Goal: Task Accomplishment & Management: Use online tool/utility

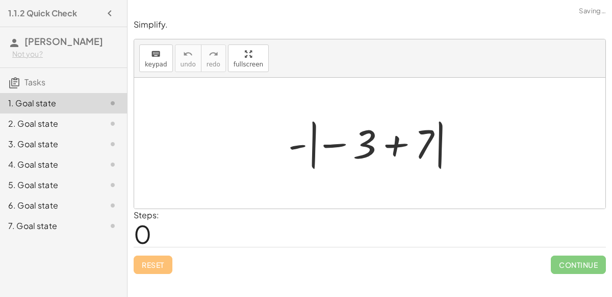
click at [341, 142] on div at bounding box center [374, 143] width 182 height 57
click at [394, 141] on div at bounding box center [374, 143] width 182 height 57
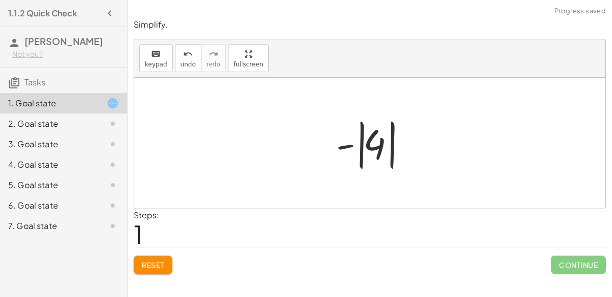
click at [360, 146] on div at bounding box center [374, 143] width 86 height 57
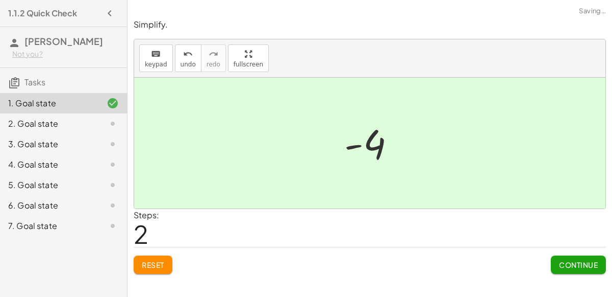
click at [580, 267] on span "Continue" at bounding box center [578, 264] width 39 height 9
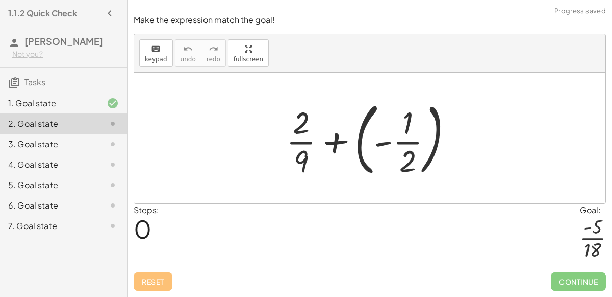
click at [335, 139] on div at bounding box center [373, 137] width 185 height 85
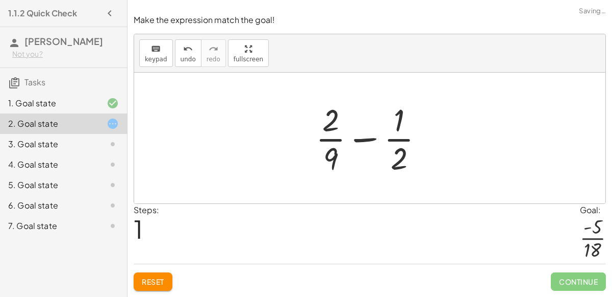
click at [369, 140] on div at bounding box center [374, 138] width 127 height 79
drag, startPoint x: 335, startPoint y: 160, endPoint x: 416, endPoint y: 144, distance: 82.2
click at [416, 144] on div at bounding box center [374, 138] width 127 height 79
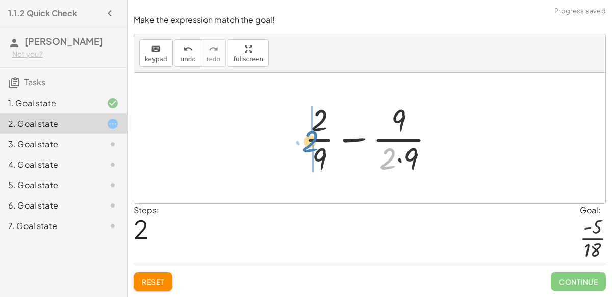
drag, startPoint x: 387, startPoint y: 157, endPoint x: 310, endPoint y: 139, distance: 79.5
click at [310, 139] on div at bounding box center [374, 138] width 149 height 79
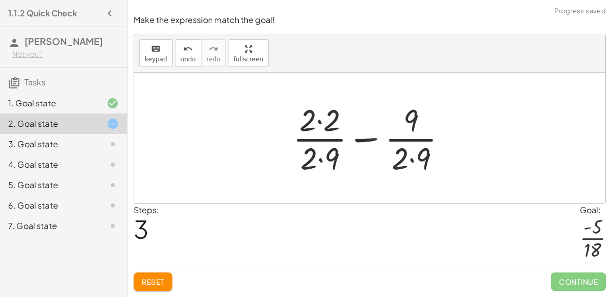
click at [322, 141] on div at bounding box center [374, 138] width 173 height 79
click at [321, 126] on div at bounding box center [374, 138] width 173 height 79
click at [322, 161] on div at bounding box center [374, 138] width 171 height 79
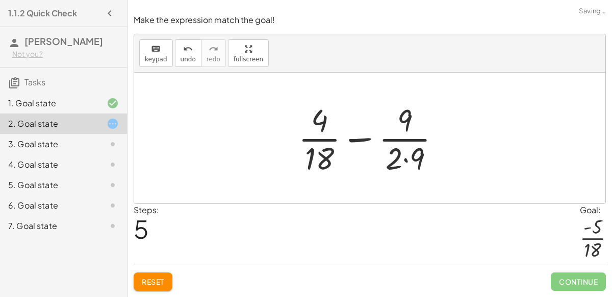
click at [407, 160] on div at bounding box center [373, 138] width 161 height 79
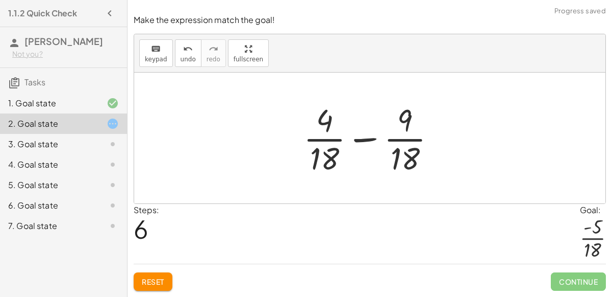
click at [369, 140] on div at bounding box center [374, 138] width 151 height 79
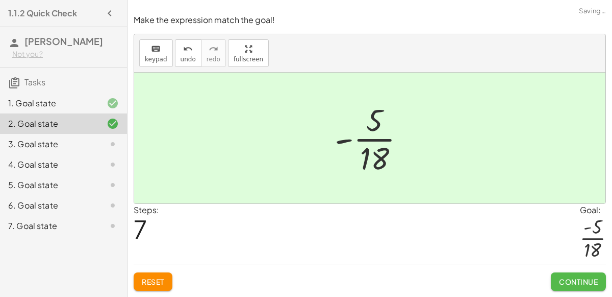
click at [573, 273] on button "Continue" at bounding box center [578, 281] width 55 height 18
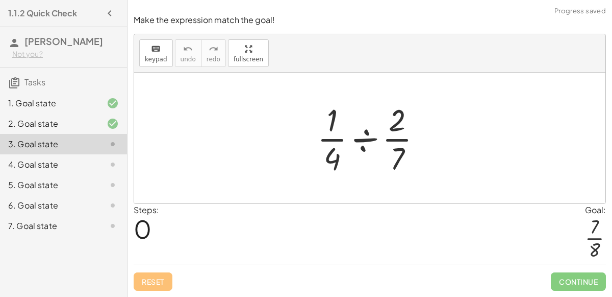
click at [359, 135] on div at bounding box center [373, 138] width 123 height 79
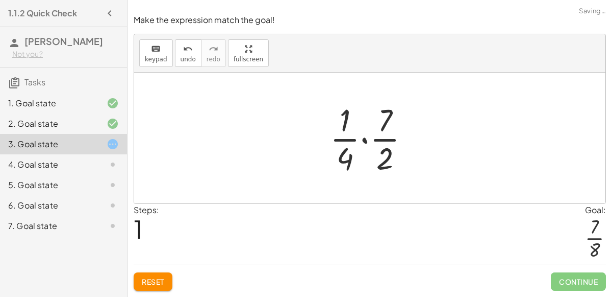
click at [365, 140] on div at bounding box center [374, 138] width 98 height 79
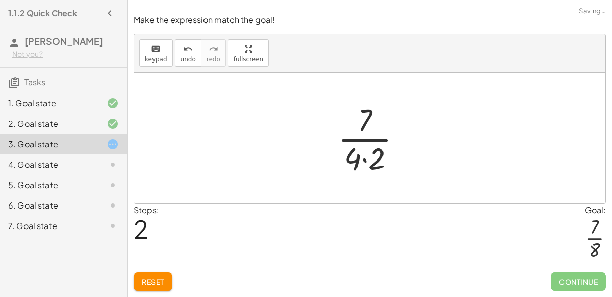
click at [365, 141] on div at bounding box center [374, 138] width 82 height 79
click at [364, 159] on div at bounding box center [374, 138] width 82 height 79
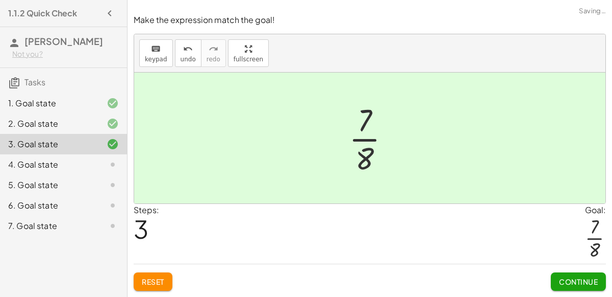
click at [574, 284] on span "Continue" at bounding box center [578, 281] width 39 height 9
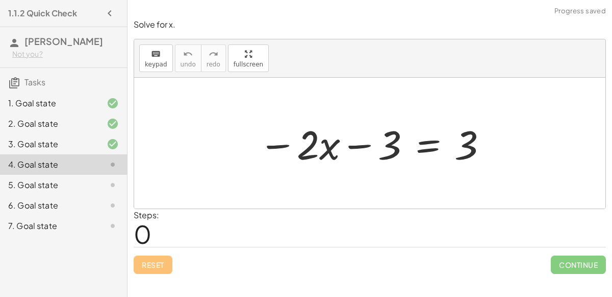
click at [353, 150] on div at bounding box center [374, 143] width 240 height 53
click at [479, 151] on div at bounding box center [374, 143] width 240 height 53
click at [311, 149] on div at bounding box center [374, 143] width 240 height 53
drag, startPoint x: 384, startPoint y: 141, endPoint x: 434, endPoint y: 138, distance: 50.1
click at [434, 138] on div at bounding box center [374, 143] width 240 height 53
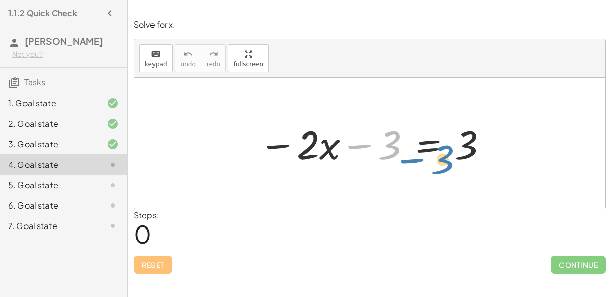
drag, startPoint x: 397, startPoint y: 149, endPoint x: 438, endPoint y: 163, distance: 43.9
click at [438, 163] on div at bounding box center [374, 143] width 240 height 53
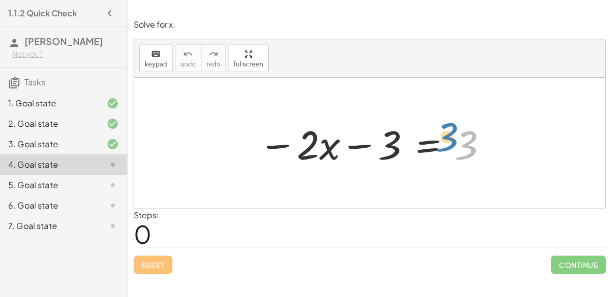
drag, startPoint x: 467, startPoint y: 142, endPoint x: 472, endPoint y: 134, distance: 9.4
click at [472, 134] on div at bounding box center [374, 143] width 240 height 53
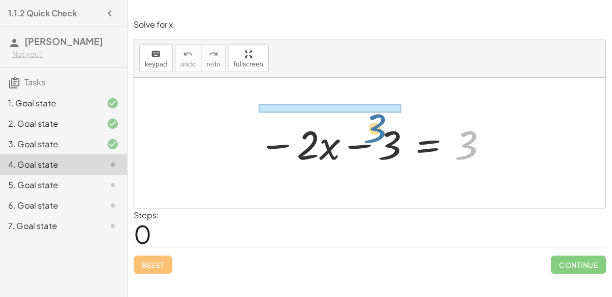
drag, startPoint x: 468, startPoint y: 141, endPoint x: 376, endPoint y: 124, distance: 93.0
click at [376, 124] on div at bounding box center [374, 143] width 240 height 53
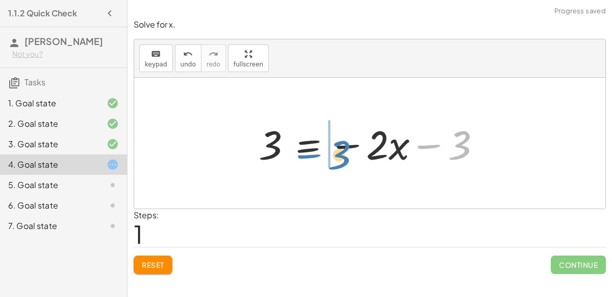
drag, startPoint x: 459, startPoint y: 143, endPoint x: 339, endPoint y: 153, distance: 120.3
click at [339, 153] on div at bounding box center [374, 143] width 240 height 53
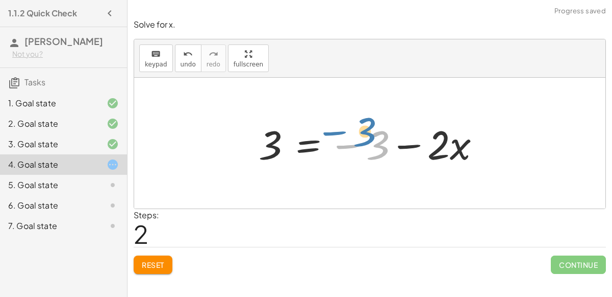
click at [383, 140] on div at bounding box center [374, 143] width 240 height 53
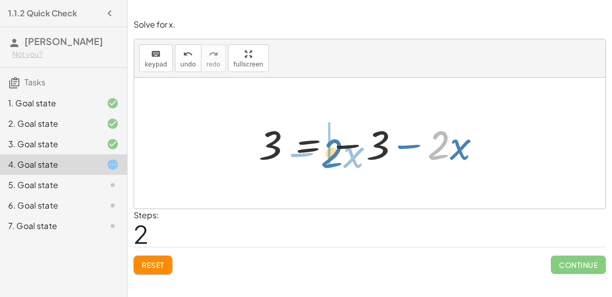
drag, startPoint x: 441, startPoint y: 148, endPoint x: 336, endPoint y: 156, distance: 105.5
click at [336, 156] on div at bounding box center [374, 143] width 240 height 53
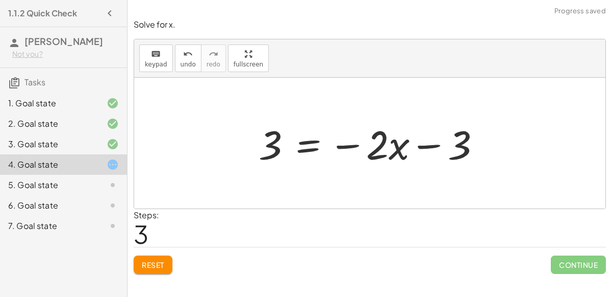
click at [381, 142] on div at bounding box center [374, 143] width 240 height 53
click at [429, 144] on div at bounding box center [374, 143] width 240 height 53
drag, startPoint x: 458, startPoint y: 143, endPoint x: 272, endPoint y: 149, distance: 186.4
click at [272, 149] on div at bounding box center [374, 143] width 240 height 53
click at [144, 261] on span "Reset" at bounding box center [153, 264] width 22 height 9
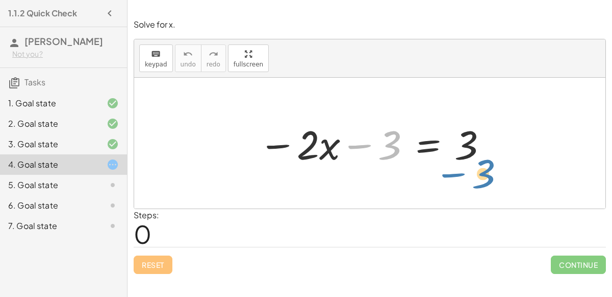
drag, startPoint x: 384, startPoint y: 144, endPoint x: 523, endPoint y: 182, distance: 144.4
click at [523, 182] on div "− 3 − · 2 · x − 3 = 3" at bounding box center [370, 143] width 472 height 131
click at [426, 144] on div at bounding box center [374, 143] width 240 height 53
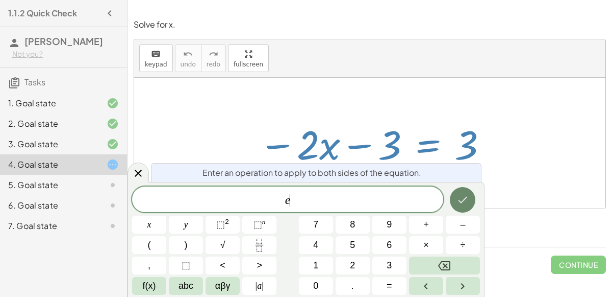
click at [457, 201] on icon "Done" at bounding box center [463, 199] width 12 height 12
click at [464, 186] on div "Enter an operation to apply to both sides of the equation. E ​ x y ⬚ 2 ⬚ n 7 8 …" at bounding box center [306, 239] width 357 height 115
click at [465, 195] on icon "Done" at bounding box center [463, 199] width 12 height 12
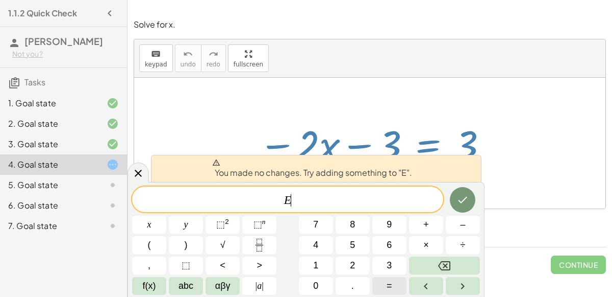
click at [395, 283] on button "=" at bounding box center [390, 286] width 34 height 18
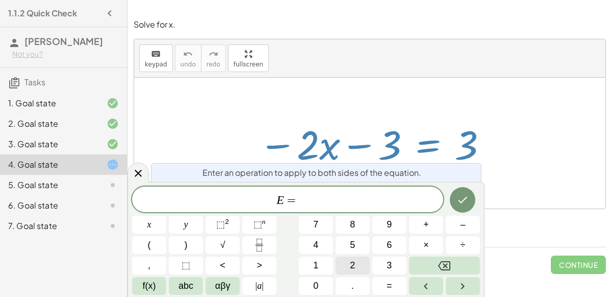
click at [355, 265] on span "2" at bounding box center [352, 265] width 5 height 14
click at [461, 201] on icon "Done" at bounding box center [463, 199] width 12 height 12
click at [135, 169] on icon at bounding box center [138, 173] width 12 height 12
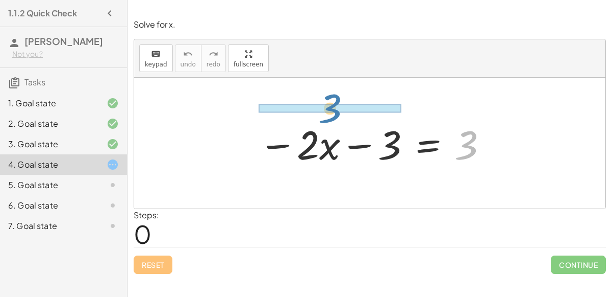
drag, startPoint x: 456, startPoint y: 144, endPoint x: 320, endPoint y: 108, distance: 140.5
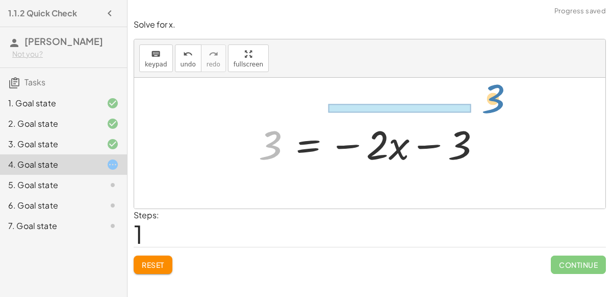
drag, startPoint x: 272, startPoint y: 141, endPoint x: 492, endPoint y: 96, distance: 224.0
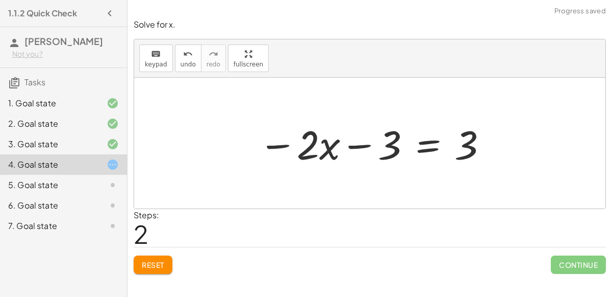
click at [370, 149] on div at bounding box center [374, 143] width 240 height 53
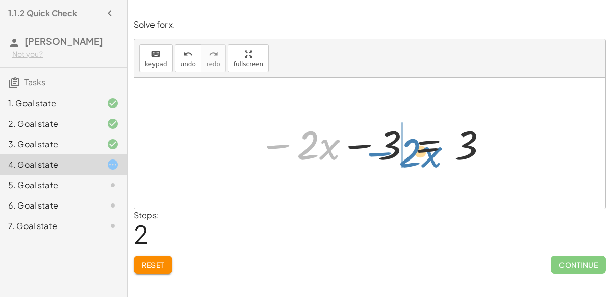
drag, startPoint x: 277, startPoint y: 142, endPoint x: 379, endPoint y: 150, distance: 102.8
click at [379, 150] on div at bounding box center [374, 143] width 240 height 53
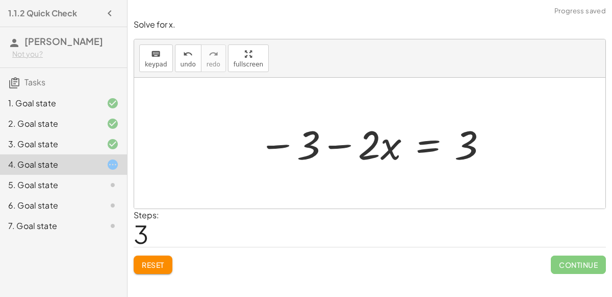
click at [338, 136] on div at bounding box center [374, 143] width 240 height 53
drag, startPoint x: 395, startPoint y: 144, endPoint x: 351, endPoint y: 151, distance: 44.4
click at [351, 151] on div at bounding box center [374, 143] width 240 height 53
click at [366, 149] on div at bounding box center [374, 143] width 240 height 53
click at [387, 149] on div at bounding box center [374, 143] width 240 height 53
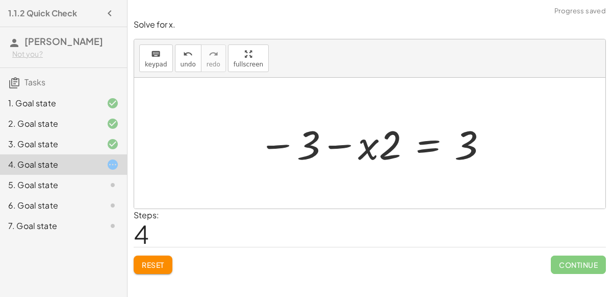
click at [335, 141] on div at bounding box center [374, 143] width 240 height 53
drag, startPoint x: 370, startPoint y: 152, endPoint x: 399, endPoint y: 143, distance: 30.8
click at [399, 143] on div at bounding box center [374, 143] width 240 height 53
drag, startPoint x: 394, startPoint y: 148, endPoint x: 358, endPoint y: 163, distance: 38.4
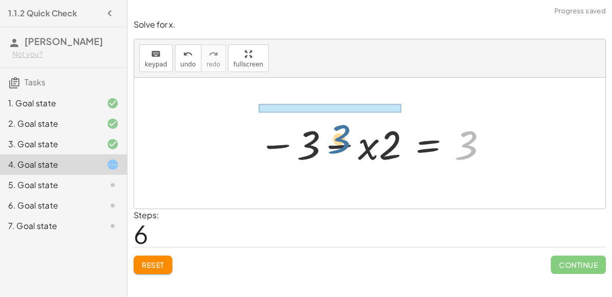
drag, startPoint x: 461, startPoint y: 143, endPoint x: 333, endPoint y: 137, distance: 128.3
click at [333, 137] on div at bounding box center [374, 143] width 240 height 53
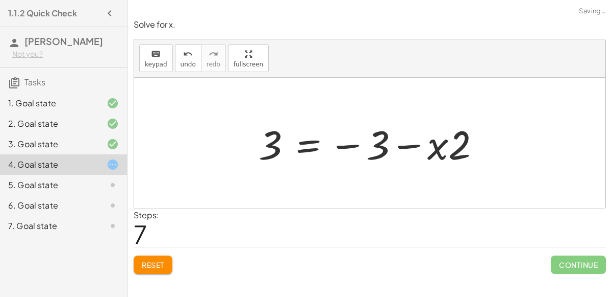
click at [380, 146] on div at bounding box center [374, 143] width 240 height 53
click at [337, 146] on div at bounding box center [374, 143] width 240 height 53
drag, startPoint x: 350, startPoint y: 143, endPoint x: 286, endPoint y: 168, distance: 68.5
click at [286, 168] on div "− · 2 · x − 3 = 3 3 = − · 2 · x − 3 − · 2 · x − 3 = 3 − 3 − · 2 · x = 3 − 3 − ·…" at bounding box center [369, 143] width 253 height 58
click at [153, 262] on span "Reset" at bounding box center [153, 264] width 22 height 9
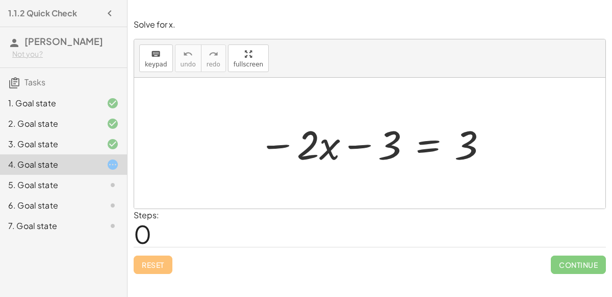
click at [117, 181] on icon at bounding box center [113, 185] width 12 height 12
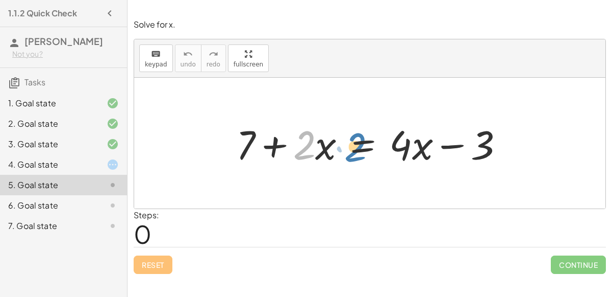
drag, startPoint x: 303, startPoint y: 147, endPoint x: 281, endPoint y: 150, distance: 22.6
click at [281, 150] on div at bounding box center [374, 143] width 286 height 53
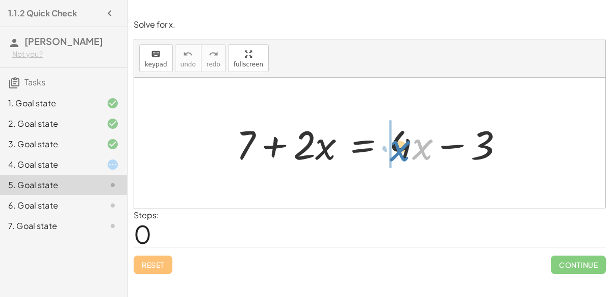
drag, startPoint x: 419, startPoint y: 148, endPoint x: 396, endPoint y: 149, distance: 22.5
click at [396, 149] on div at bounding box center [374, 143] width 286 height 53
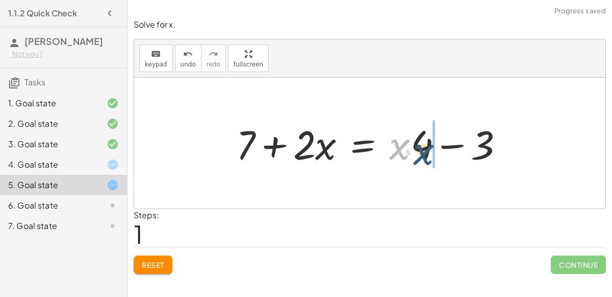
drag, startPoint x: 396, startPoint y: 149, endPoint x: 441, endPoint y: 155, distance: 45.3
click at [441, 155] on div at bounding box center [374, 143] width 286 height 53
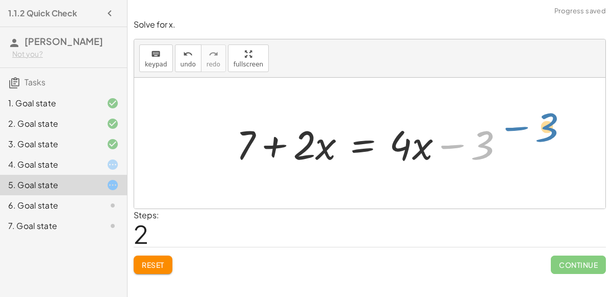
drag, startPoint x: 480, startPoint y: 140, endPoint x: 568, endPoint y: 126, distance: 89.5
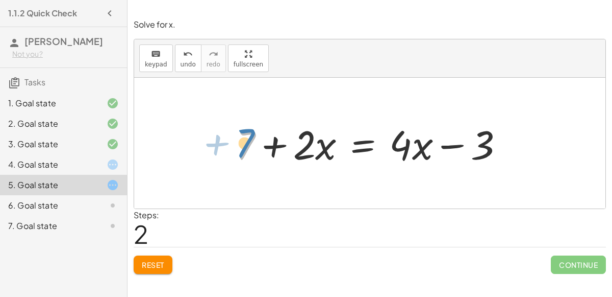
click at [251, 138] on div at bounding box center [374, 143] width 286 height 53
click at [317, 148] on div at bounding box center [374, 143] width 286 height 53
click at [310, 145] on div at bounding box center [374, 143] width 286 height 53
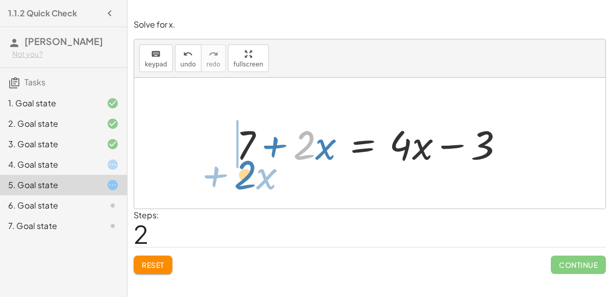
drag, startPoint x: 303, startPoint y: 141, endPoint x: 244, endPoint y: 170, distance: 66.0
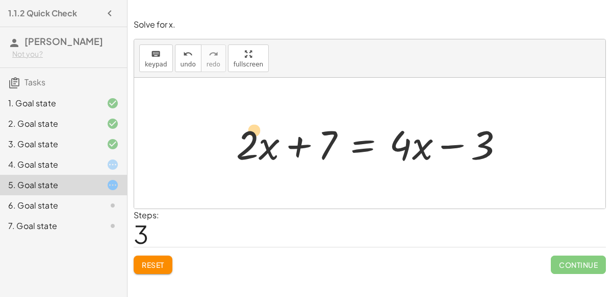
drag, startPoint x: 265, startPoint y: 152, endPoint x: 242, endPoint y: 145, distance: 23.8
click at [242, 145] on div at bounding box center [374, 143] width 286 height 53
click at [153, 260] on span "Reset" at bounding box center [153, 264] width 22 height 9
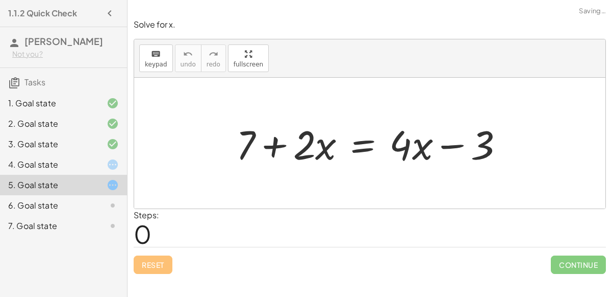
click at [110, 195] on div "4. Goal state" at bounding box center [63, 205] width 127 height 20
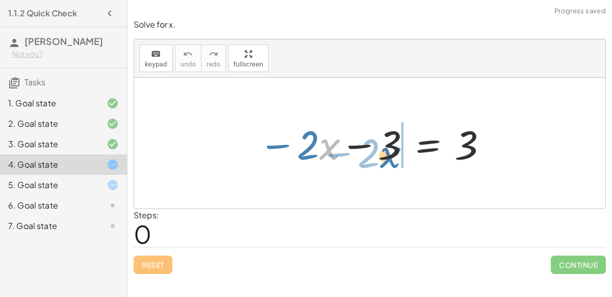
drag, startPoint x: 323, startPoint y: 150, endPoint x: 384, endPoint y: 158, distance: 61.7
click at [384, 158] on div at bounding box center [374, 143] width 240 height 53
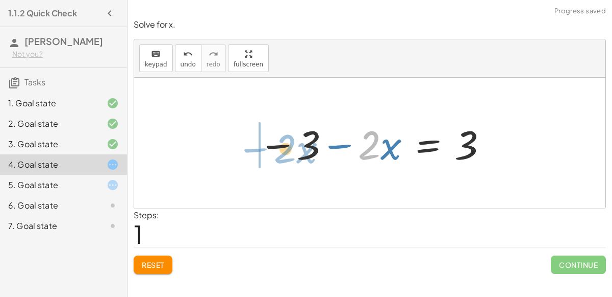
drag, startPoint x: 374, startPoint y: 154, endPoint x: 289, endPoint y: 157, distance: 85.3
click at [289, 157] on div at bounding box center [374, 143] width 240 height 53
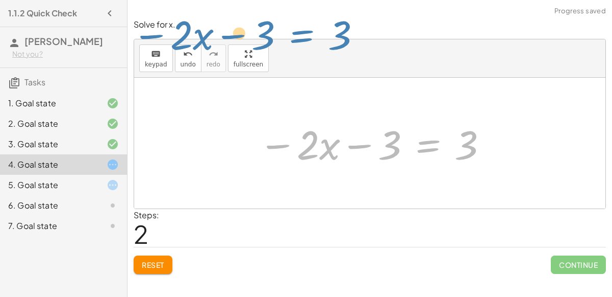
drag, startPoint x: 430, startPoint y: 144, endPoint x: 382, endPoint y: -17, distance: 168.6
click at [382, 0] on html "1.1.2 Quick Check [PERSON_NAME] Not you? Tasks 1. Goal state 2. Goal state 3. G…" at bounding box center [306, 148] width 612 height 297
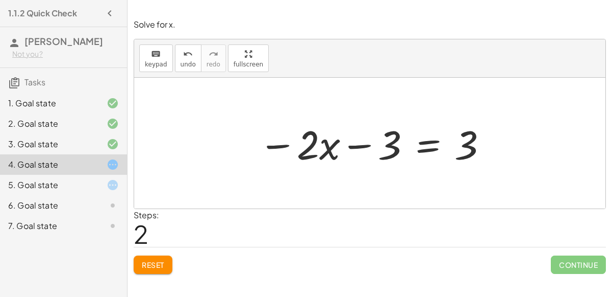
click at [104, 206] on div at bounding box center [104, 205] width 29 height 12
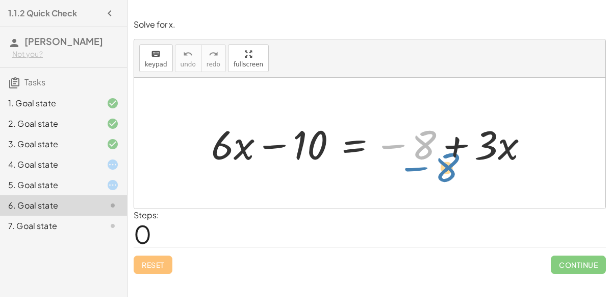
drag, startPoint x: 422, startPoint y: 141, endPoint x: 454, endPoint y: 160, distance: 37.1
click at [454, 160] on div at bounding box center [374, 143] width 336 height 53
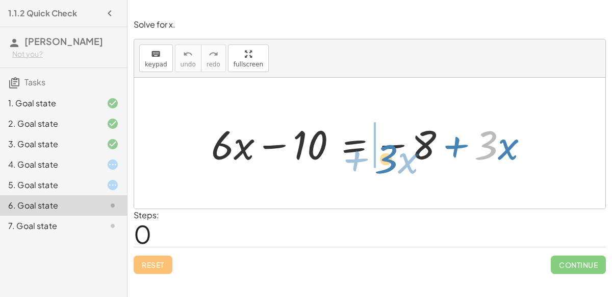
drag, startPoint x: 498, startPoint y: 147, endPoint x: 397, endPoint y: 161, distance: 101.5
click at [397, 161] on div at bounding box center [374, 143] width 336 height 53
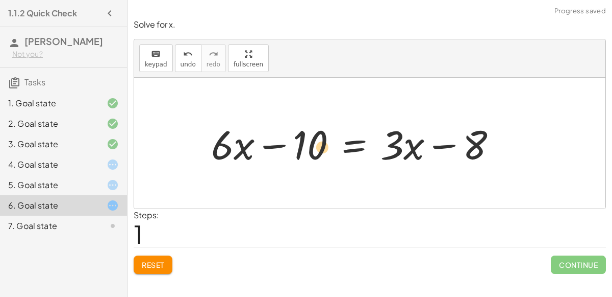
drag, startPoint x: 464, startPoint y: 145, endPoint x: 311, endPoint y: 148, distance: 153.1
click at [311, 148] on div at bounding box center [358, 143] width 304 height 53
click at [72, 227] on div "7. Goal state" at bounding box center [49, 225] width 82 height 12
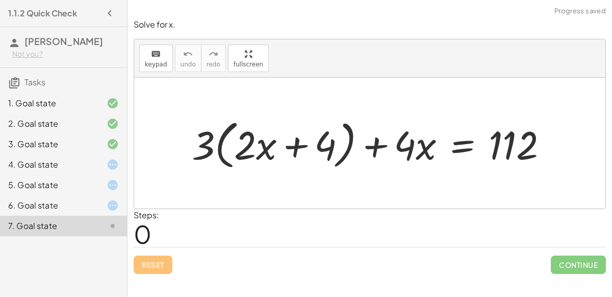
click at [120, 195] on div "4. Goal state" at bounding box center [63, 205] width 127 height 20
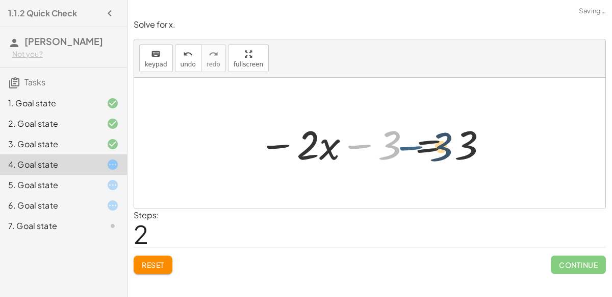
drag, startPoint x: 363, startPoint y: 149, endPoint x: 435, endPoint y: 164, distance: 73.6
click at [435, 164] on div at bounding box center [374, 143] width 240 height 53
click at [155, 264] on span "Reset" at bounding box center [153, 264] width 22 height 9
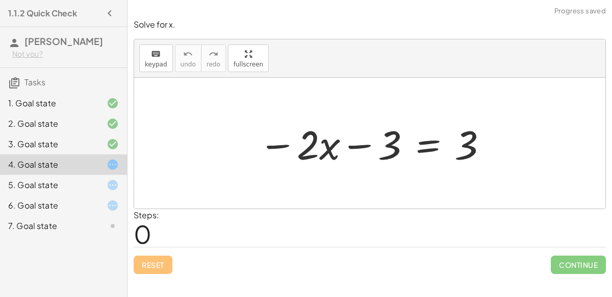
click at [349, 132] on div at bounding box center [374, 143] width 240 height 53
click at [355, 143] on div at bounding box center [374, 143] width 240 height 53
click at [417, 143] on div at bounding box center [374, 143] width 240 height 53
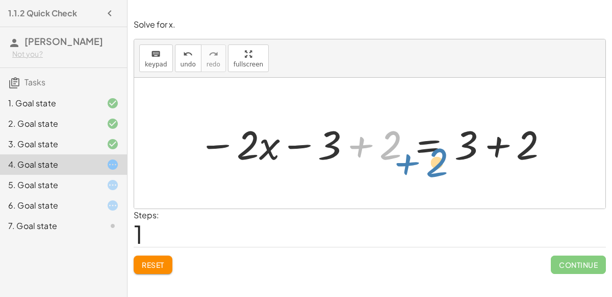
drag, startPoint x: 367, startPoint y: 147, endPoint x: 416, endPoint y: 164, distance: 52.0
click at [416, 164] on div at bounding box center [373, 143] width 361 height 53
click at [495, 143] on div at bounding box center [373, 143] width 361 height 53
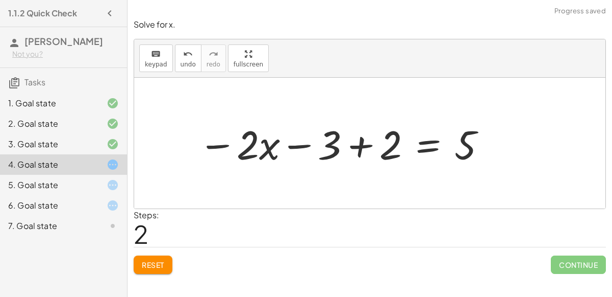
click at [365, 144] on div at bounding box center [343, 143] width 300 height 53
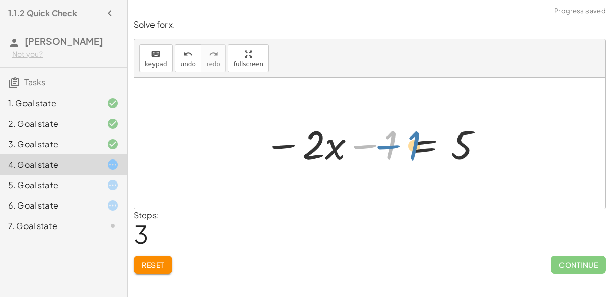
drag, startPoint x: 388, startPoint y: 144, endPoint x: 395, endPoint y: 145, distance: 7.2
click at [395, 145] on div at bounding box center [374, 143] width 230 height 53
drag, startPoint x: 461, startPoint y: 143, endPoint x: 374, endPoint y: 142, distance: 86.8
click at [374, 142] on div at bounding box center [374, 143] width 230 height 53
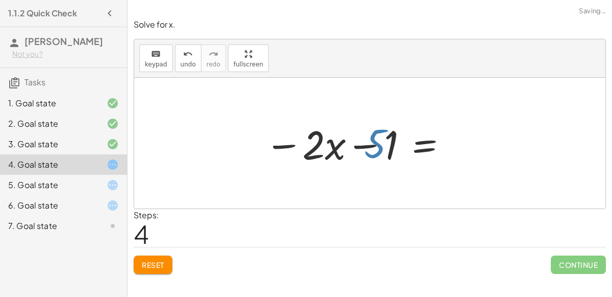
click at [374, 142] on div at bounding box center [486, 143] width 230 height 53
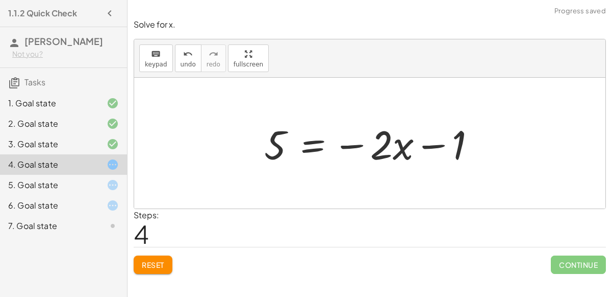
click at [138, 263] on button "Reset" at bounding box center [153, 264] width 39 height 18
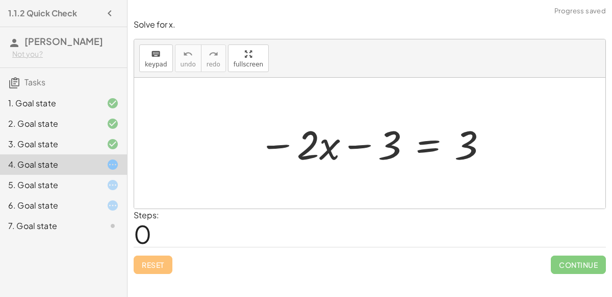
click at [419, 146] on div at bounding box center [374, 143] width 240 height 53
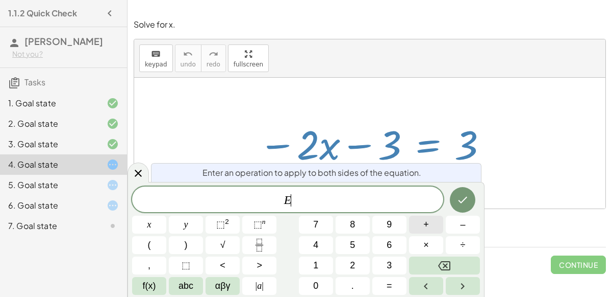
click at [420, 222] on button "+" at bounding box center [426, 224] width 34 height 18
click at [395, 259] on button "3" at bounding box center [390, 265] width 34 height 18
click at [468, 201] on icon "Done" at bounding box center [463, 199] width 12 height 12
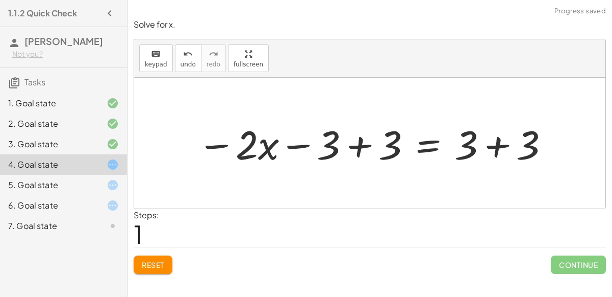
click at [367, 140] on div at bounding box center [373, 143] width 363 height 53
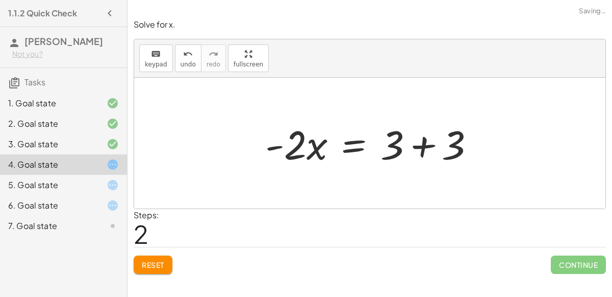
click at [422, 141] on div at bounding box center [374, 143] width 228 height 53
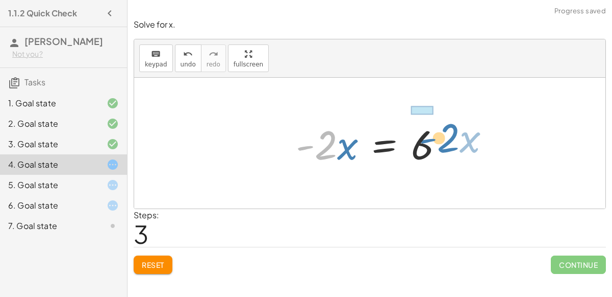
drag, startPoint x: 318, startPoint y: 143, endPoint x: 437, endPoint y: 134, distance: 119.8
click at [437, 134] on div at bounding box center [374, 143] width 166 height 53
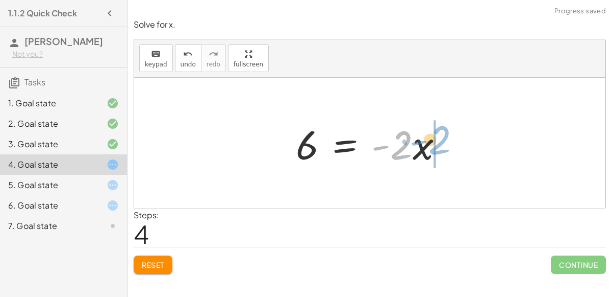
drag, startPoint x: 438, startPoint y: 139, endPoint x: 476, endPoint y: 134, distance: 38.0
click at [476, 134] on div "− · 2 · x − 3 = 3 − · 2 · x − 3 + 3 = + 3 + 3 − · 2 · x + 0 = + 3 + 3 · - 2 · x…" at bounding box center [370, 143] width 472 height 131
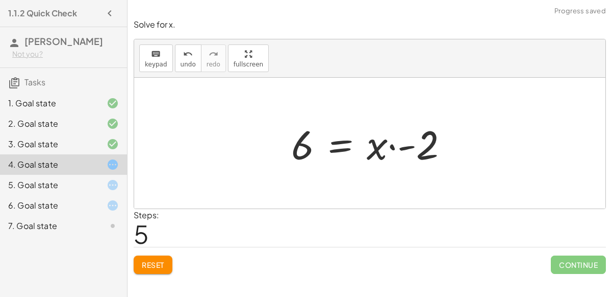
click at [402, 147] on div at bounding box center [374, 143] width 176 height 53
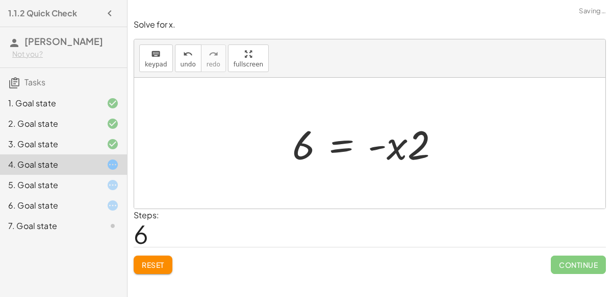
click at [398, 148] on div at bounding box center [370, 143] width 166 height 53
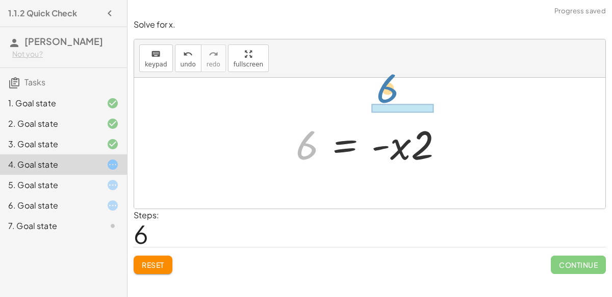
drag, startPoint x: 303, startPoint y: 148, endPoint x: 376, endPoint y: 82, distance: 97.9
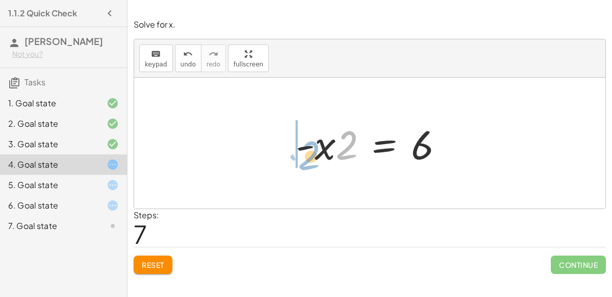
drag, startPoint x: 346, startPoint y: 141, endPoint x: 306, endPoint y: 145, distance: 40.0
click at [306, 145] on div at bounding box center [374, 143] width 166 height 53
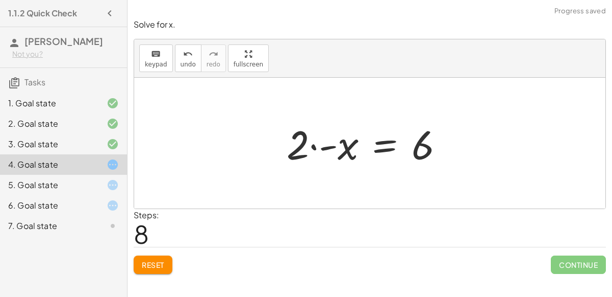
click at [374, 135] on div at bounding box center [370, 143] width 176 height 53
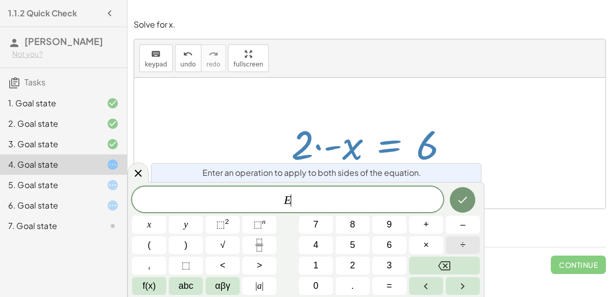
click at [454, 239] on button "÷" at bounding box center [463, 245] width 34 height 18
click at [349, 260] on button "2" at bounding box center [353, 265] width 34 height 18
click at [459, 199] on icon "Done" at bounding box center [463, 199] width 12 height 12
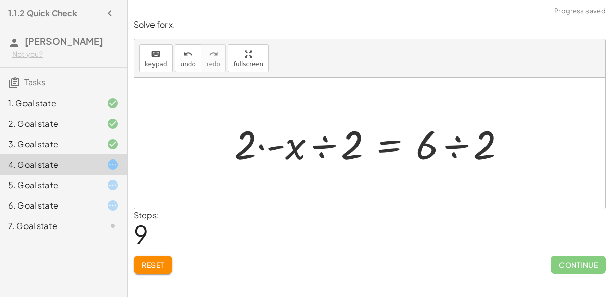
click at [459, 144] on div at bounding box center [374, 143] width 290 height 53
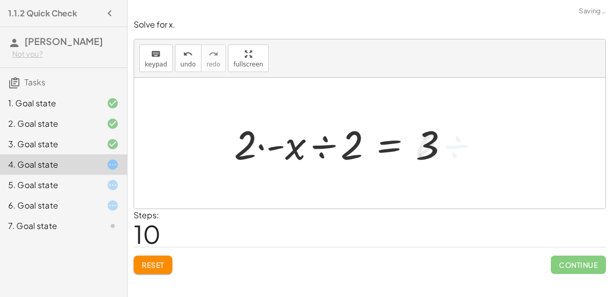
click at [332, 144] on div at bounding box center [345, 143] width 233 height 53
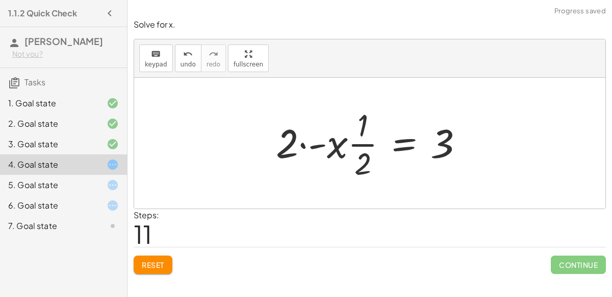
click at [357, 146] on div at bounding box center [374, 143] width 206 height 79
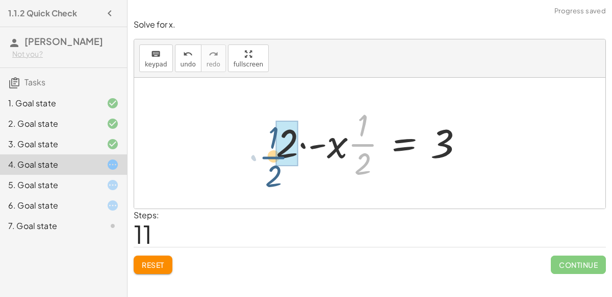
drag, startPoint x: 358, startPoint y: 142, endPoint x: 271, endPoint y: 155, distance: 88.6
click at [271, 155] on div at bounding box center [374, 143] width 206 height 79
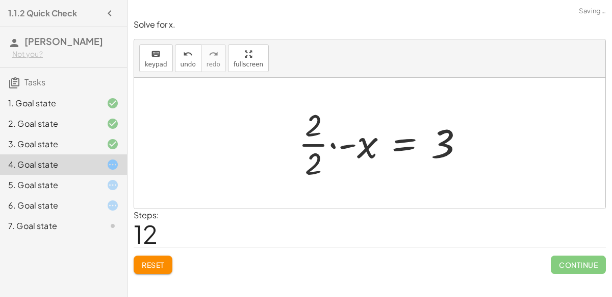
click at [310, 143] on div at bounding box center [385, 143] width 184 height 79
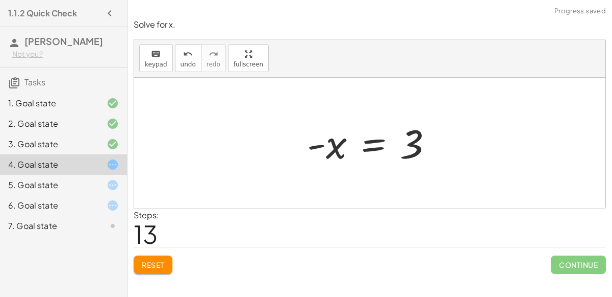
click at [375, 137] on div at bounding box center [374, 143] width 144 height 51
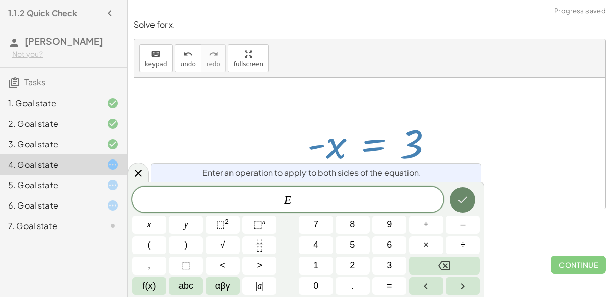
click at [465, 197] on icon "Done" at bounding box center [463, 199] width 12 height 12
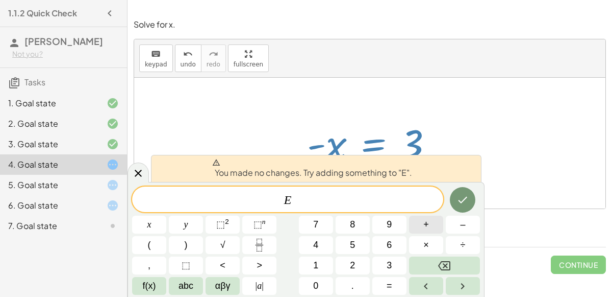
click at [434, 220] on button "+" at bounding box center [426, 224] width 34 height 18
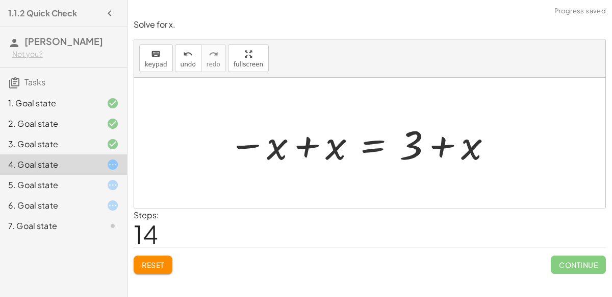
click at [306, 152] on div at bounding box center [361, 143] width 275 height 53
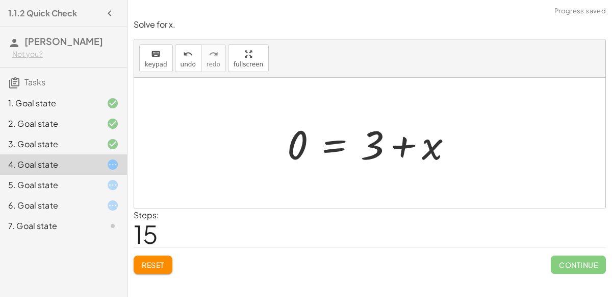
click at [415, 145] on div at bounding box center [374, 143] width 184 height 53
drag, startPoint x: 435, startPoint y: 140, endPoint x: 352, endPoint y: 147, distance: 83.5
click at [352, 147] on div at bounding box center [374, 143] width 184 height 53
click at [297, 145] on div at bounding box center [374, 143] width 184 height 53
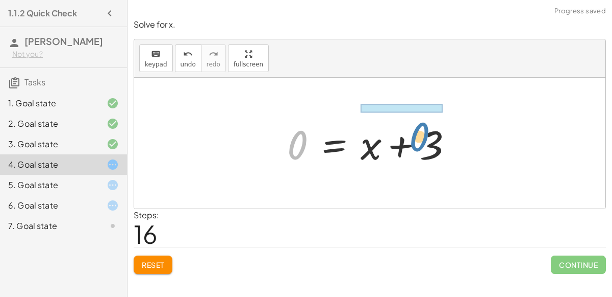
drag, startPoint x: 289, startPoint y: 143, endPoint x: 407, endPoint y: 121, distance: 119.5
click at [407, 121] on div at bounding box center [374, 143] width 184 height 53
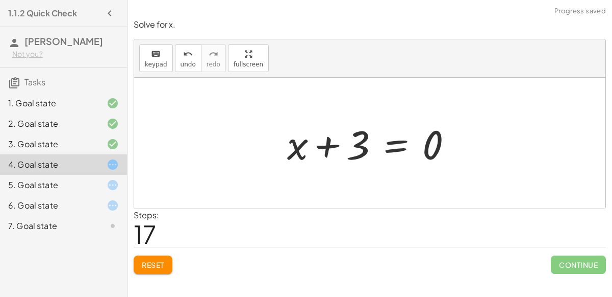
click at [402, 145] on div at bounding box center [374, 143] width 184 height 53
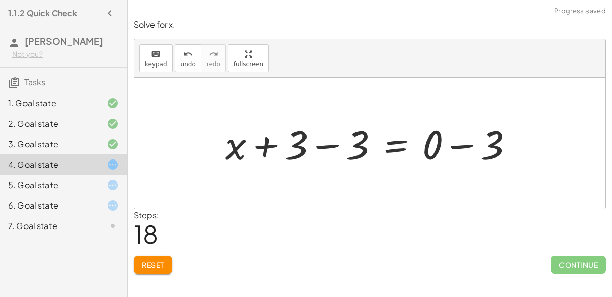
click at [357, 137] on div at bounding box center [373, 143] width 307 height 53
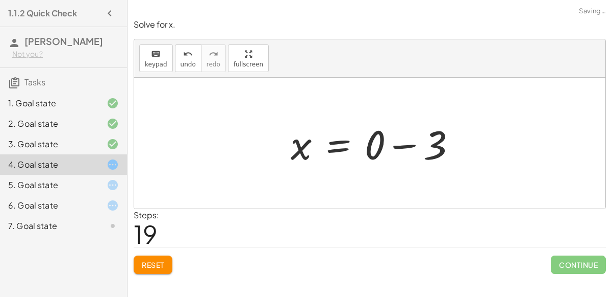
click at [454, 145] on div at bounding box center [378, 143] width 184 height 53
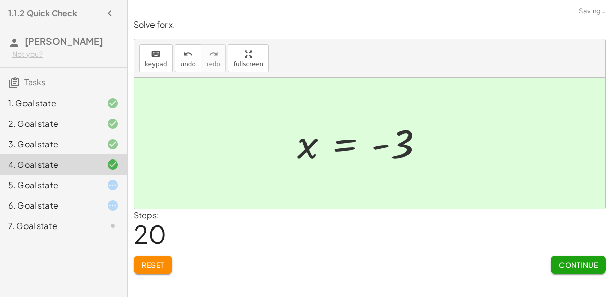
click at [392, 143] on div at bounding box center [364, 143] width 144 height 51
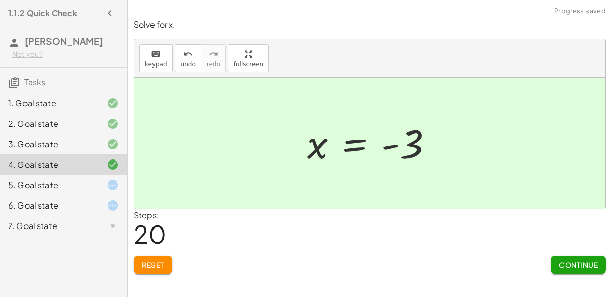
click at [0, 0] on div "Solve for x. keyboard keypad undo undo redo redo fullscreen − · 2 · x − 3 = 3 −…" at bounding box center [0, 0] width 0 height 0
click at [575, 272] on button "Continue" at bounding box center [578, 264] width 55 height 18
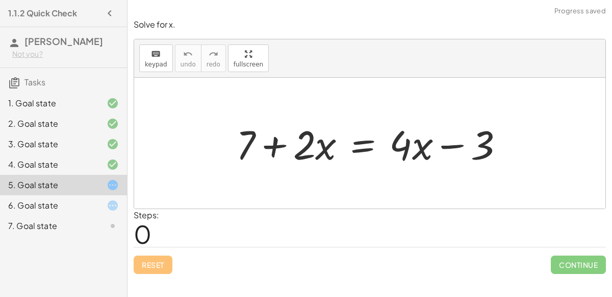
click at [460, 144] on div at bounding box center [374, 143] width 286 height 53
click at [291, 137] on div at bounding box center [374, 143] width 286 height 53
drag, startPoint x: 314, startPoint y: 148, endPoint x: 324, endPoint y: 139, distance: 12.3
click at [324, 139] on div at bounding box center [374, 143] width 286 height 53
click at [356, 145] on div at bounding box center [374, 143] width 286 height 53
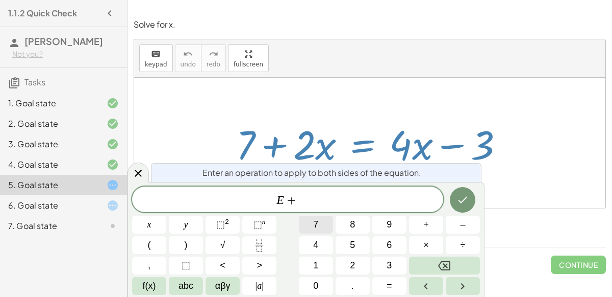
click at [320, 225] on button "7" at bounding box center [316, 224] width 34 height 18
click at [460, 198] on icon "Done" at bounding box center [463, 199] width 12 height 12
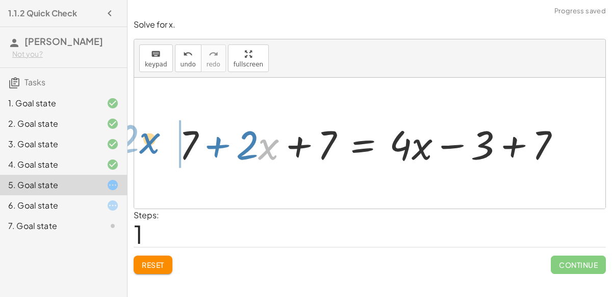
drag, startPoint x: 260, startPoint y: 151, endPoint x: 144, endPoint y: 144, distance: 115.5
click at [144, 144] on div "+ 7 + · 2 · x = + · 4 · x − 3 · x + · 2 + 7 + · 2 · x = + · 4 · x − 3 + 7 + 7" at bounding box center [370, 143] width 472 height 131
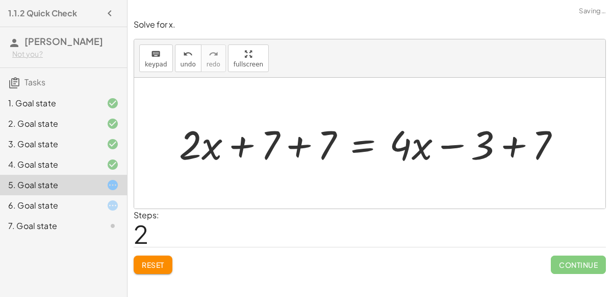
click at [287, 144] on div at bounding box center [374, 143] width 400 height 53
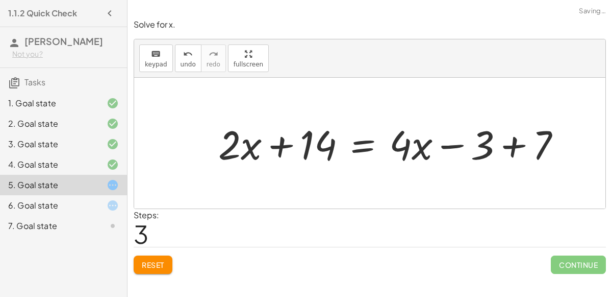
click at [511, 146] on div at bounding box center [393, 143] width 361 height 53
click at [367, 134] on div at bounding box center [364, 143] width 303 height 53
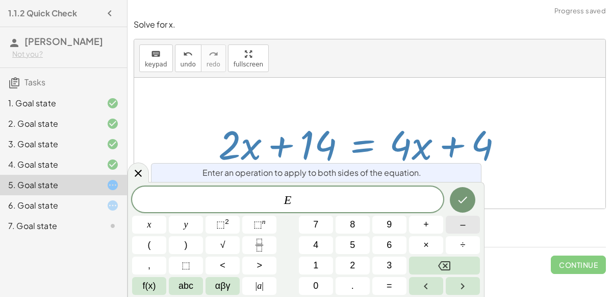
click at [452, 223] on button "–" at bounding box center [463, 224] width 34 height 18
click at [320, 240] on button "4" at bounding box center [316, 245] width 34 height 18
click at [166, 215] on div at bounding box center [149, 224] width 34 height 18
click at [461, 191] on button "Done" at bounding box center [463, 200] width 26 height 26
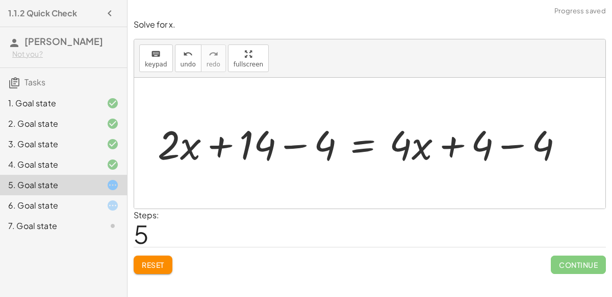
click at [302, 144] on div at bounding box center [365, 143] width 425 height 53
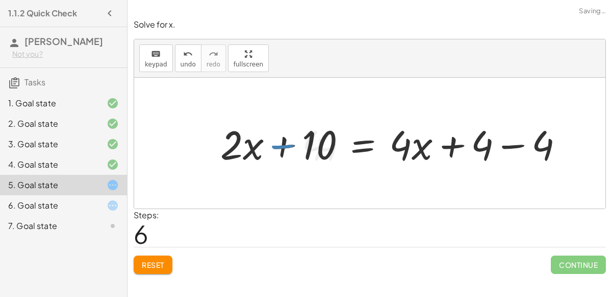
click at [507, 145] on div at bounding box center [396, 143] width 362 height 53
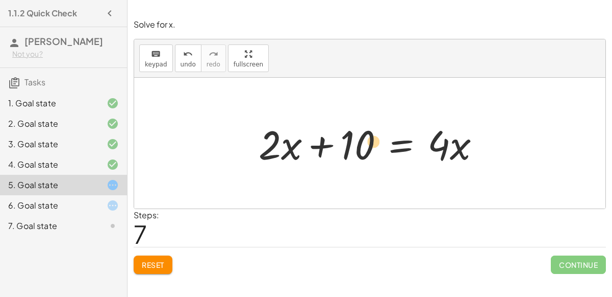
drag, startPoint x: 343, startPoint y: 149, endPoint x: 357, endPoint y: 145, distance: 14.4
click at [357, 145] on div at bounding box center [374, 143] width 240 height 53
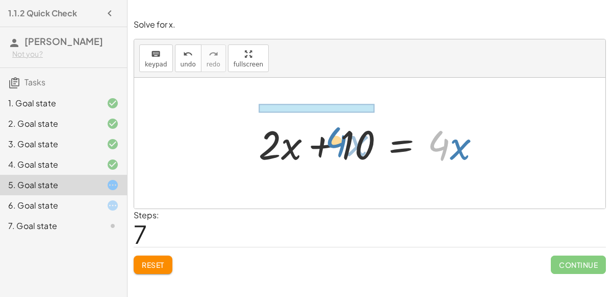
drag, startPoint x: 444, startPoint y: 152, endPoint x: 340, endPoint y: 149, distance: 103.7
click at [340, 149] on div at bounding box center [374, 143] width 240 height 53
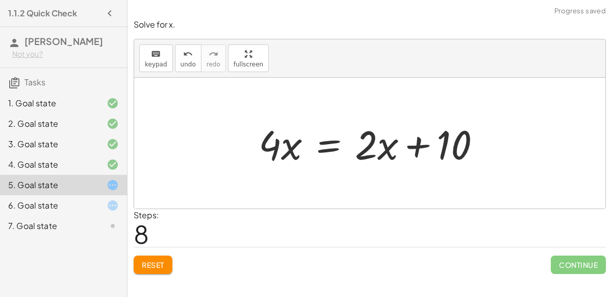
click at [379, 149] on div at bounding box center [374, 143] width 240 height 53
click at [416, 145] on div at bounding box center [374, 143] width 240 height 53
click at [293, 148] on div at bounding box center [374, 143] width 240 height 53
click at [323, 138] on div at bounding box center [374, 143] width 240 height 53
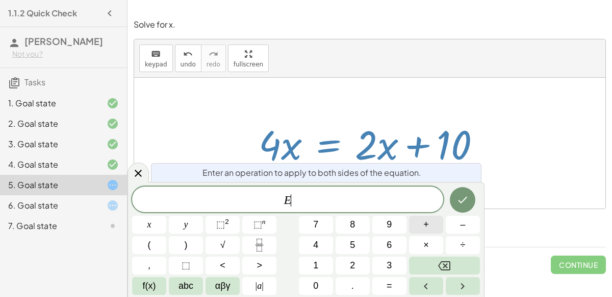
click at [427, 217] on button "+" at bounding box center [426, 224] width 34 height 18
click at [315, 262] on span "1" at bounding box center [315, 265] width 5 height 14
click at [315, 277] on button "0" at bounding box center [316, 286] width 34 height 18
click at [465, 192] on button "Done" at bounding box center [463, 200] width 26 height 26
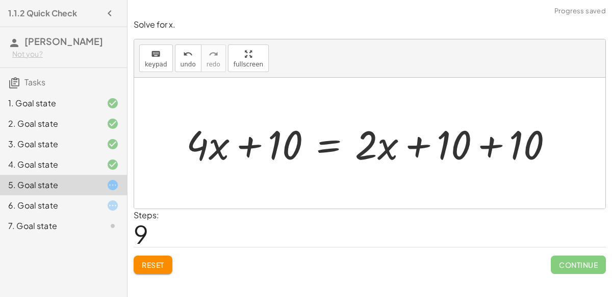
click at [279, 147] on div at bounding box center [374, 143] width 386 height 53
click at [249, 145] on div at bounding box center [374, 143] width 386 height 53
click at [486, 146] on div at bounding box center [374, 143] width 386 height 53
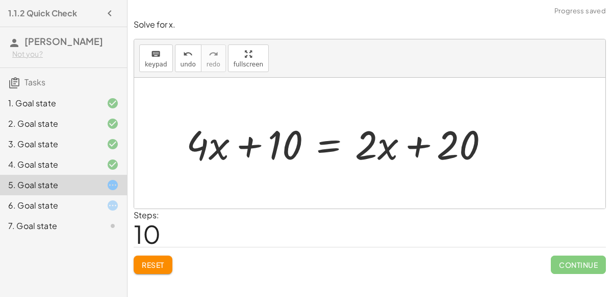
click at [419, 145] on div at bounding box center [342, 143] width 322 height 53
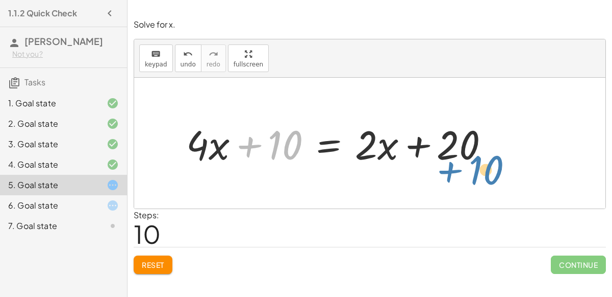
drag, startPoint x: 278, startPoint y: 141, endPoint x: 312, endPoint y: 151, distance: 35.4
click at [312, 151] on div at bounding box center [342, 143] width 322 height 53
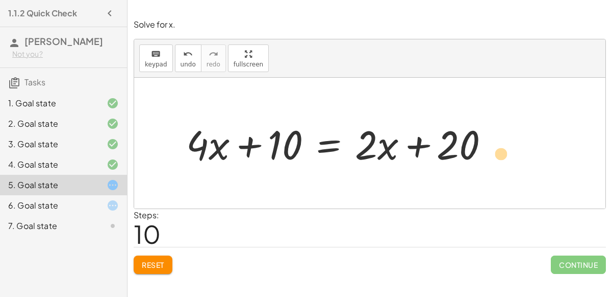
drag, startPoint x: 453, startPoint y: 149, endPoint x: 551, endPoint y: 156, distance: 98.3
click at [183, 58] on icon "undo" at bounding box center [188, 54] width 10 height 12
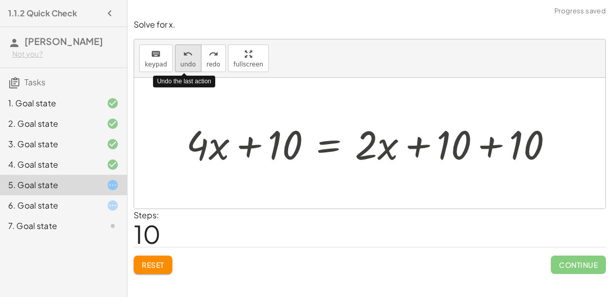
click at [183, 58] on icon "undo" at bounding box center [188, 54] width 10 height 12
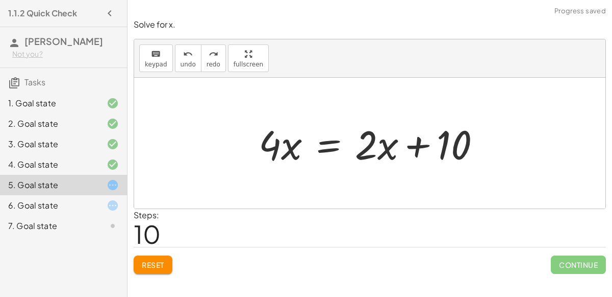
click at [153, 263] on span "Reset" at bounding box center [153, 264] width 22 height 9
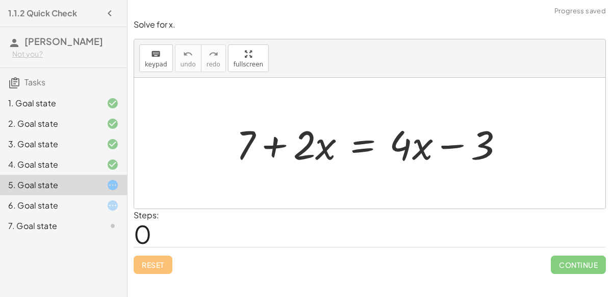
click at [361, 146] on div at bounding box center [374, 143] width 286 height 53
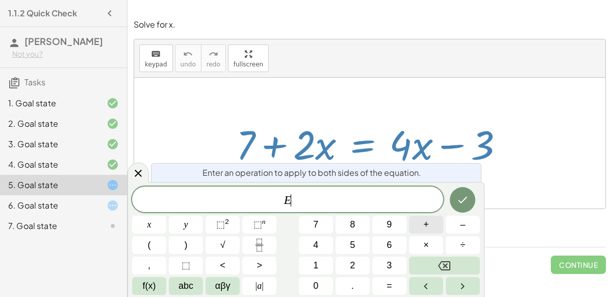
click at [423, 216] on button "+" at bounding box center [426, 224] width 34 height 18
click at [457, 226] on button "–" at bounding box center [463, 224] width 34 height 18
click at [323, 228] on button "7" at bounding box center [316, 224] width 34 height 18
click at [425, 220] on span "+" at bounding box center [427, 224] width 6 height 14
click at [396, 261] on button "3" at bounding box center [390, 265] width 34 height 18
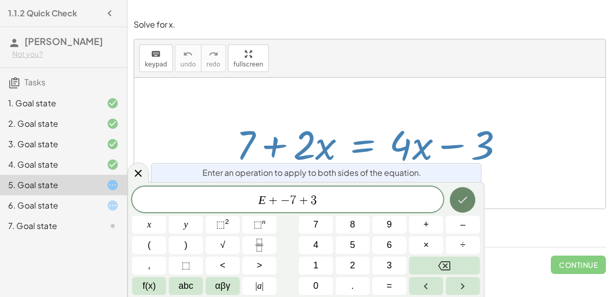
click at [467, 193] on icon "Done" at bounding box center [463, 199] width 12 height 12
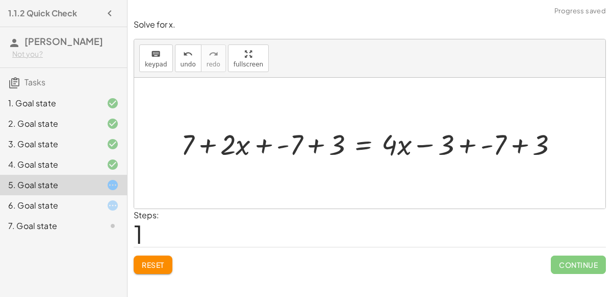
click at [489, 146] on div at bounding box center [374, 143] width 396 height 38
click at [498, 145] on div at bounding box center [367, 143] width 383 height 38
click at [472, 146] on div at bounding box center [347, 143] width 343 height 38
click at [260, 145] on div at bounding box center [325, 143] width 298 height 38
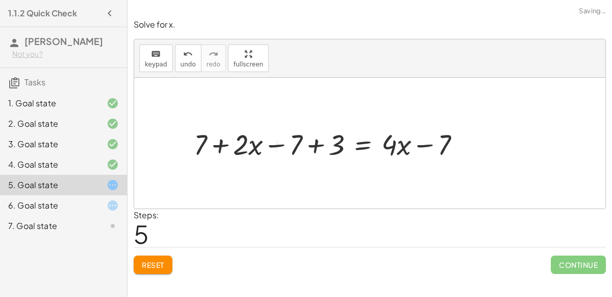
click at [225, 142] on div at bounding box center [331, 143] width 285 height 38
drag, startPoint x: 250, startPoint y: 146, endPoint x: 181, endPoint y: 139, distance: 69.2
click at [265, 143] on div at bounding box center [331, 143] width 285 height 38
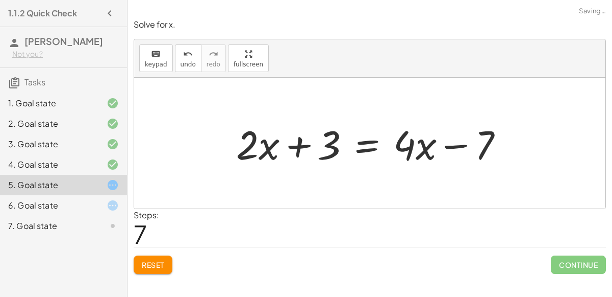
click at [313, 143] on div at bounding box center [374, 143] width 286 height 53
drag, startPoint x: 473, startPoint y: 146, endPoint x: 422, endPoint y: 146, distance: 51.6
click at [422, 146] on div at bounding box center [374, 143] width 286 height 53
click at [149, 263] on span "Reset" at bounding box center [153, 264] width 22 height 9
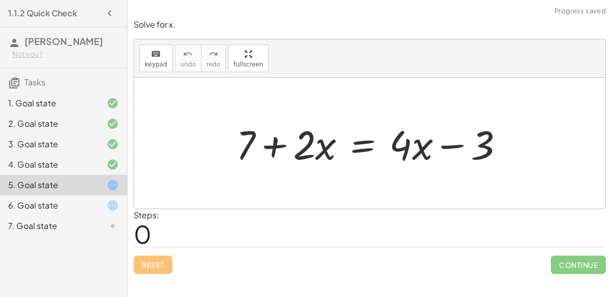
click at [357, 148] on div at bounding box center [374, 143] width 286 height 53
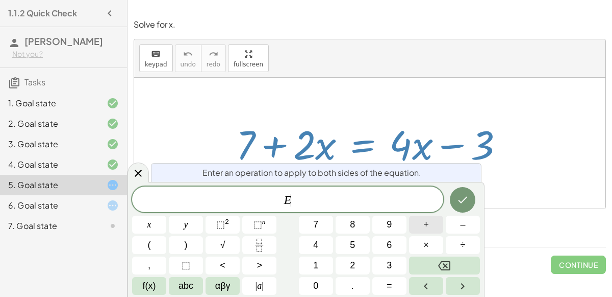
click at [417, 227] on button "+" at bounding box center [426, 224] width 34 height 18
click at [456, 229] on button "–" at bounding box center [463, 224] width 34 height 18
click at [327, 219] on button "7" at bounding box center [316, 224] width 34 height 18
click at [471, 182] on div "Enter an operation to apply to both sides of the equation. E + − 7 ​ x y ⬚ 2 ⬚ …" at bounding box center [306, 239] width 357 height 115
click at [466, 188] on button "Done" at bounding box center [463, 200] width 26 height 26
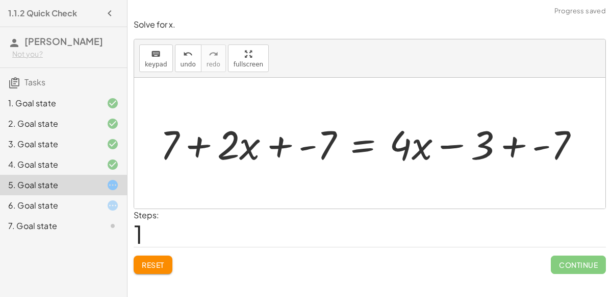
click at [289, 145] on div at bounding box center [374, 143] width 438 height 53
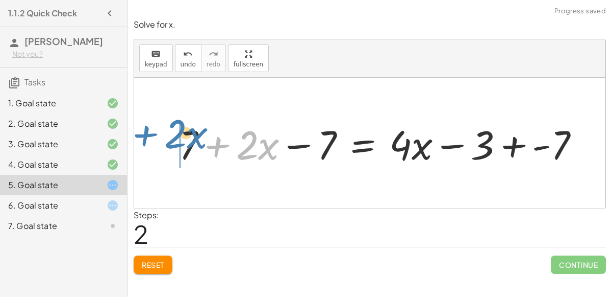
drag, startPoint x: 209, startPoint y: 142, endPoint x: 137, endPoint y: 131, distance: 72.8
click at [137, 131] on div "+ 7 + · 2 · x = + · 4 · x − 3 + 7 + · 2 · x + - 7 = + · 4 · x − 3 + - 7 + · 2 ·…" at bounding box center [370, 143] width 472 height 131
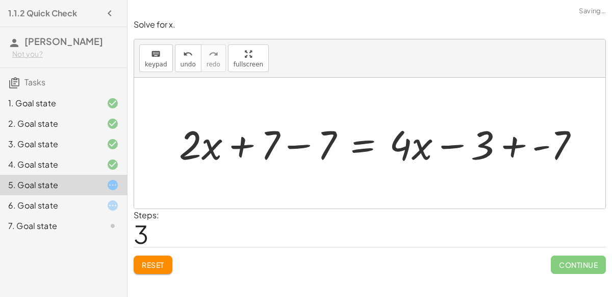
click at [288, 142] on div at bounding box center [383, 143] width 419 height 53
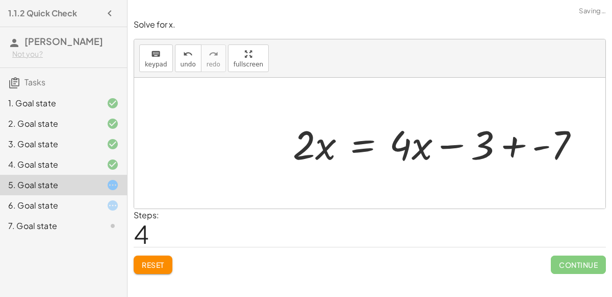
click at [516, 145] on div at bounding box center [440, 143] width 305 height 53
click at [504, 144] on div at bounding box center [431, 143] width 286 height 53
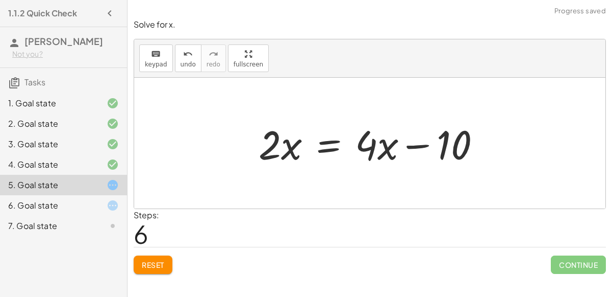
click at [323, 139] on div at bounding box center [374, 143] width 240 height 53
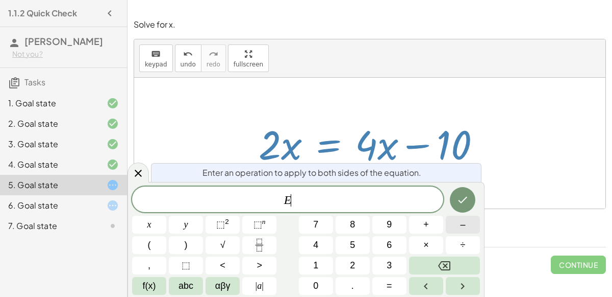
click at [459, 224] on button "–" at bounding box center [463, 224] width 34 height 18
click at [320, 244] on button "4" at bounding box center [316, 245] width 34 height 18
click at [453, 199] on button "Done" at bounding box center [463, 200] width 26 height 26
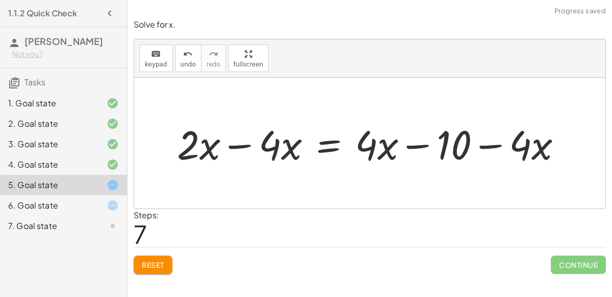
click at [293, 142] on div at bounding box center [374, 143] width 404 height 53
click at [236, 145] on div at bounding box center [374, 143] width 404 height 53
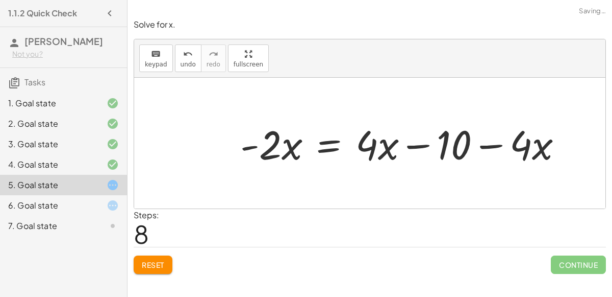
click at [419, 144] on div at bounding box center [405, 143] width 341 height 53
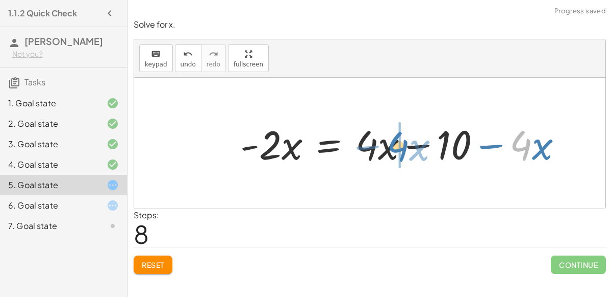
drag, startPoint x: 524, startPoint y: 141, endPoint x: 401, endPoint y: 142, distance: 123.0
click at [401, 142] on div at bounding box center [405, 143] width 341 height 53
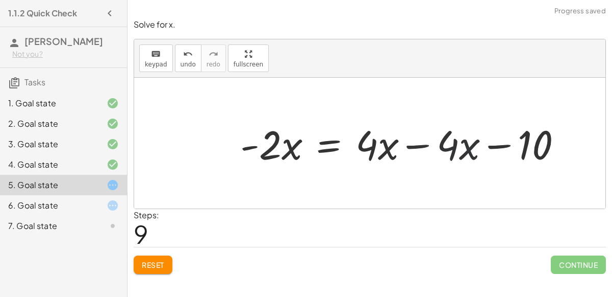
click at [419, 145] on div at bounding box center [405, 143] width 341 height 53
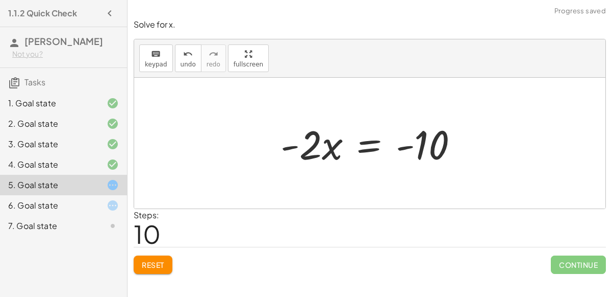
click at [364, 146] on div at bounding box center [374, 143] width 197 height 53
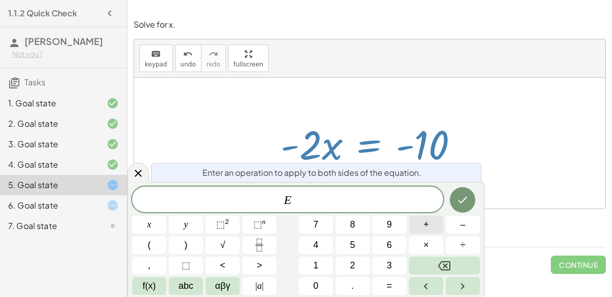
click at [422, 230] on button "+" at bounding box center [426, 224] width 34 height 18
click at [409, 230] on button "+" at bounding box center [426, 224] width 34 height 18
click at [333, 238] on button "4" at bounding box center [316, 245] width 34 height 18
click at [391, 90] on div at bounding box center [370, 143] width 472 height 131
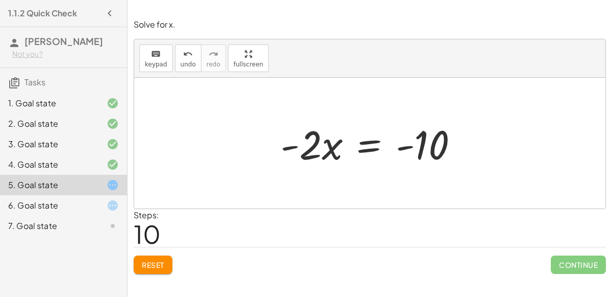
click at [353, 135] on div at bounding box center [374, 143] width 197 height 53
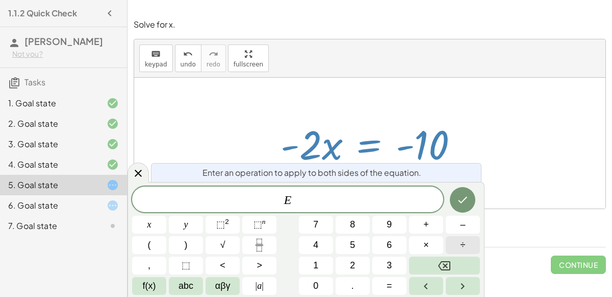
click at [455, 241] on button "÷" at bounding box center [463, 245] width 34 height 18
click at [348, 266] on button "2" at bounding box center [353, 265] width 34 height 18
click at [459, 217] on button "–" at bounding box center [463, 224] width 34 height 18
click at [463, 200] on icon "Done" at bounding box center [463, 200] width 9 height 7
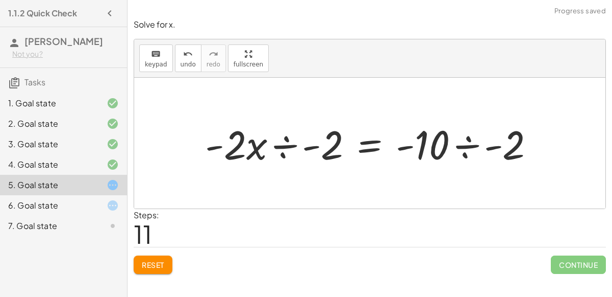
click at [308, 143] on div at bounding box center [374, 143] width 348 height 53
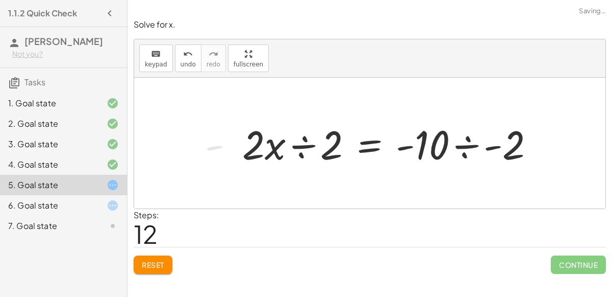
click at [294, 143] on div at bounding box center [392, 143] width 311 height 53
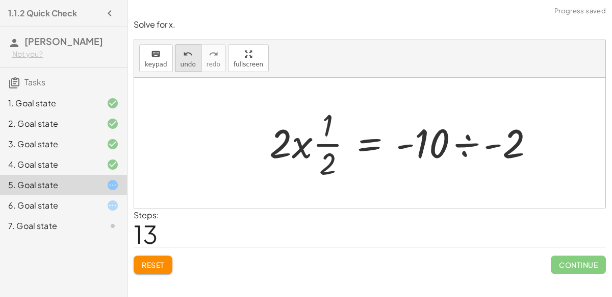
click at [183, 58] on icon "undo" at bounding box center [188, 54] width 10 height 12
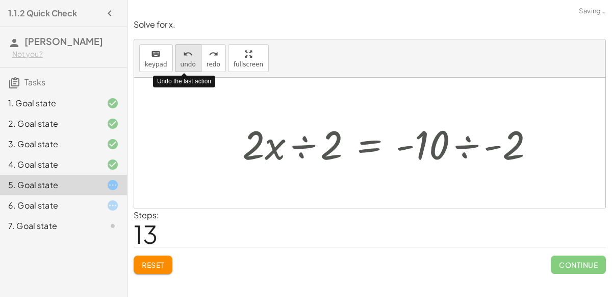
click at [183, 58] on icon "undo" at bounding box center [188, 54] width 10 height 12
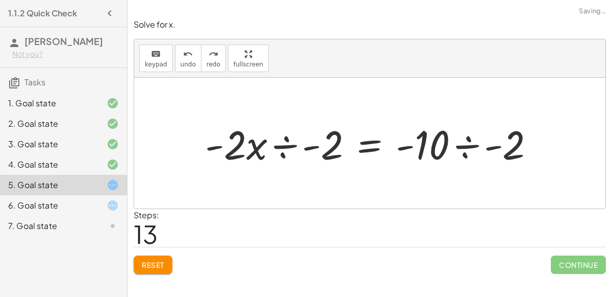
click at [284, 139] on div at bounding box center [374, 143] width 348 height 53
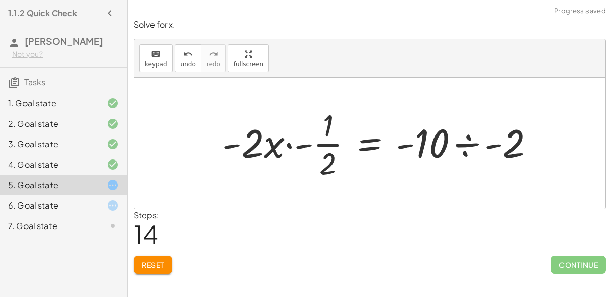
click at [294, 147] on div at bounding box center [382, 143] width 331 height 79
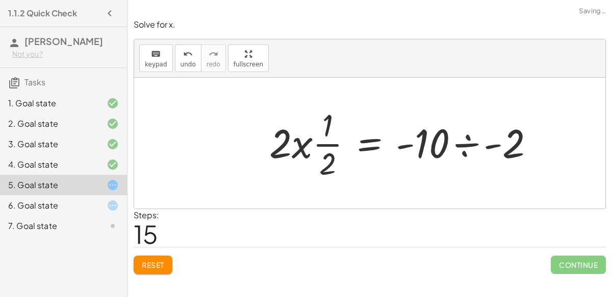
click at [306, 147] on div at bounding box center [406, 143] width 284 height 79
click at [330, 140] on div at bounding box center [406, 143] width 284 height 79
click at [472, 145] on div at bounding box center [406, 143] width 284 height 79
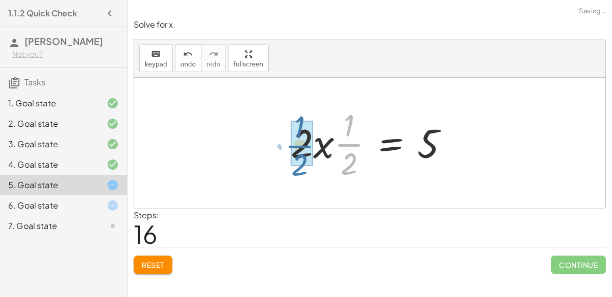
drag, startPoint x: 347, startPoint y: 143, endPoint x: 298, endPoint y: 145, distance: 49.0
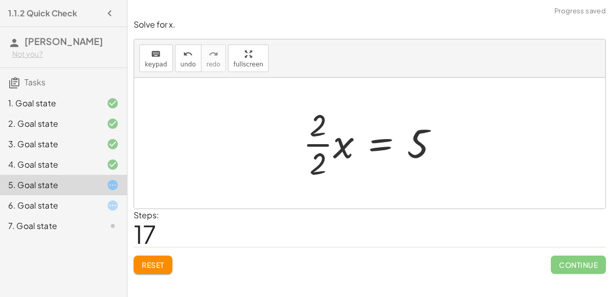
click at [332, 143] on div at bounding box center [375, 143] width 154 height 79
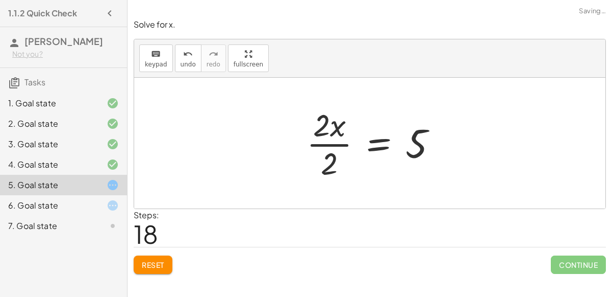
click at [323, 141] on div at bounding box center [376, 143] width 149 height 79
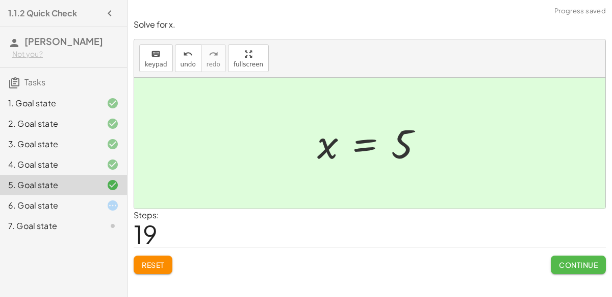
click at [574, 257] on button "Continue" at bounding box center [578, 264] width 55 height 18
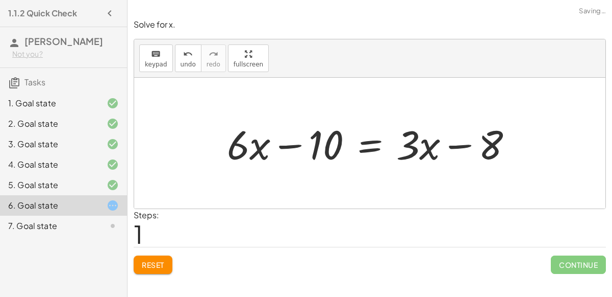
click at [292, 145] on div at bounding box center [374, 143] width 304 height 53
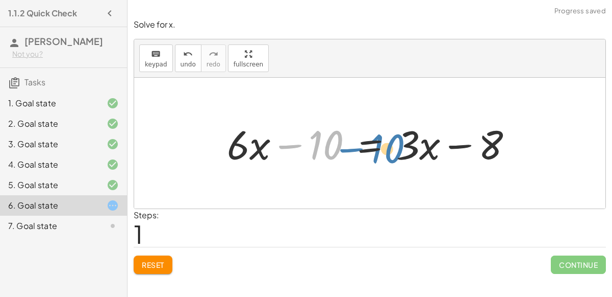
click at [309, 143] on div at bounding box center [374, 143] width 304 height 53
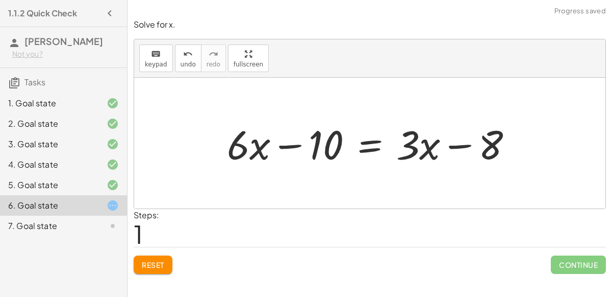
click at [370, 146] on div at bounding box center [374, 143] width 304 height 53
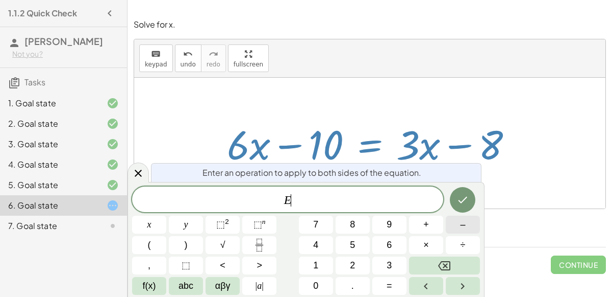
click at [459, 229] on button "–" at bounding box center [463, 224] width 34 height 18
click at [321, 268] on button "1" at bounding box center [316, 265] width 34 height 18
click at [321, 290] on button "0" at bounding box center [316, 286] width 34 height 18
click at [467, 195] on icon "Done" at bounding box center [463, 199] width 12 height 12
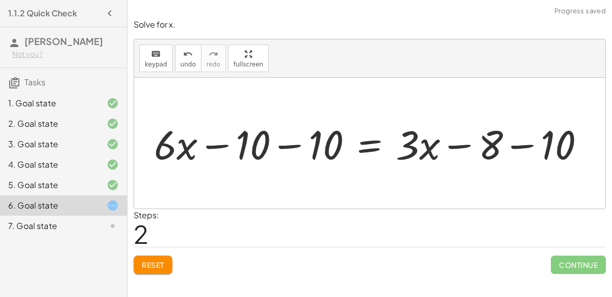
click at [294, 144] on div at bounding box center [374, 143] width 450 height 53
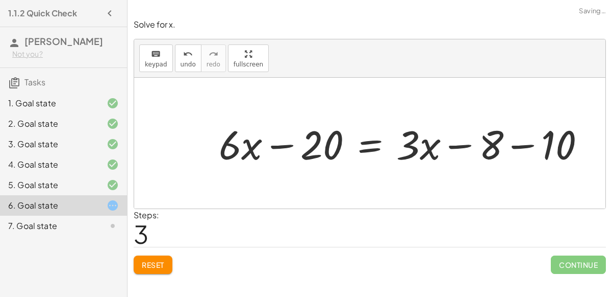
click at [522, 141] on div at bounding box center [406, 143] width 385 height 53
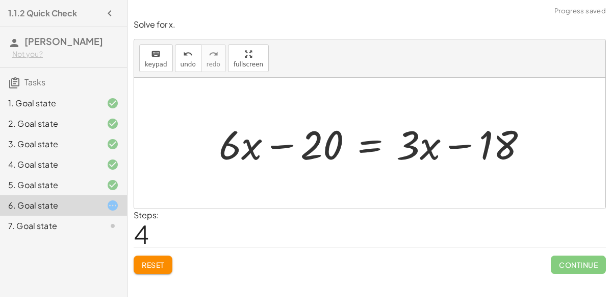
click at [306, 141] on div at bounding box center [377, 143] width 327 height 53
click at [180, 60] on button "undo undo" at bounding box center [188, 58] width 27 height 28
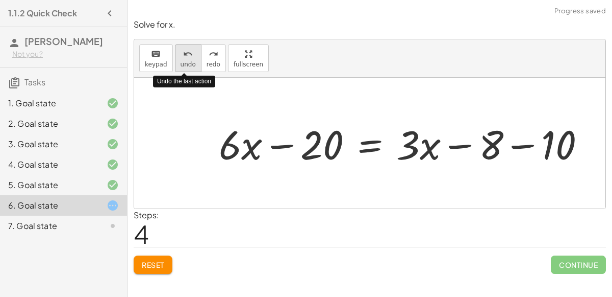
click at [180, 60] on button "undo undo" at bounding box center [188, 58] width 27 height 28
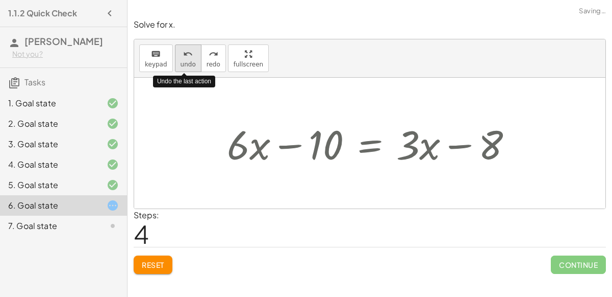
click at [181, 62] on span "undo" at bounding box center [188, 64] width 15 height 7
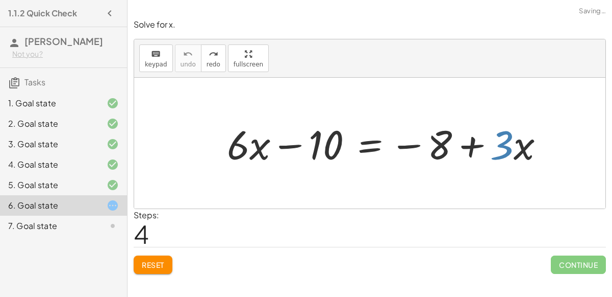
click at [160, 271] on button "Reset" at bounding box center [153, 264] width 39 height 18
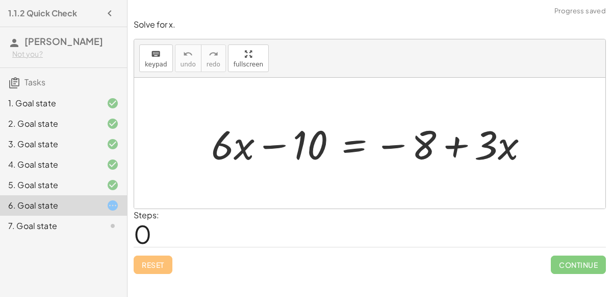
click at [357, 146] on div at bounding box center [374, 143] width 336 height 53
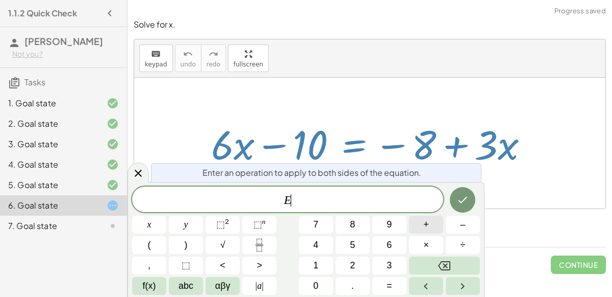
click at [434, 222] on button "+" at bounding box center [426, 224] width 34 height 18
click at [320, 263] on button "1" at bounding box center [316, 265] width 34 height 18
click at [317, 288] on span "0" at bounding box center [315, 286] width 5 height 14
click at [468, 209] on button "Done" at bounding box center [463, 200] width 26 height 26
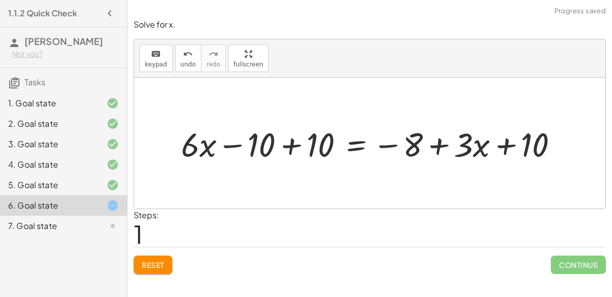
click at [272, 146] on div at bounding box center [374, 142] width 393 height 43
click at [285, 145] on div at bounding box center [374, 142] width 393 height 43
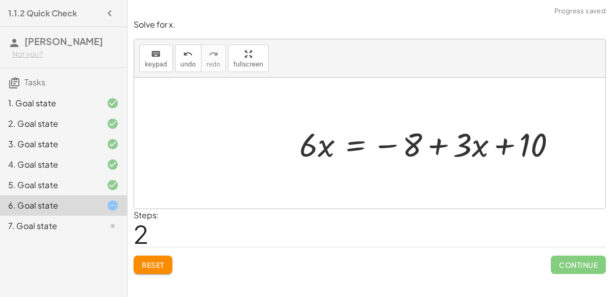
click at [497, 141] on div at bounding box center [432, 142] width 276 height 43
drag, startPoint x: 436, startPoint y: 144, endPoint x: 513, endPoint y: 141, distance: 76.6
click at [513, 141] on div at bounding box center [432, 142] width 276 height 43
click at [436, 145] on div at bounding box center [432, 142] width 276 height 43
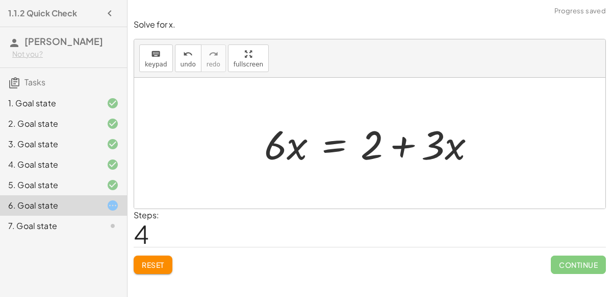
click at [340, 146] on div at bounding box center [374, 143] width 230 height 53
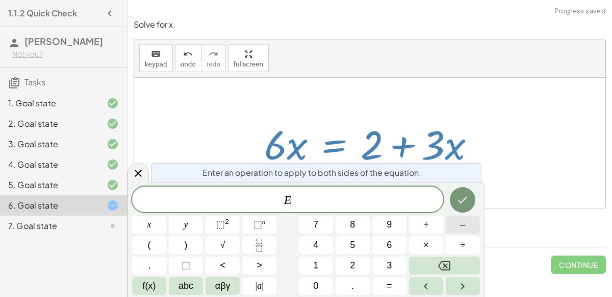
click at [451, 226] on button "–" at bounding box center [463, 224] width 34 height 18
click at [378, 263] on button "3" at bounding box center [390, 265] width 34 height 18
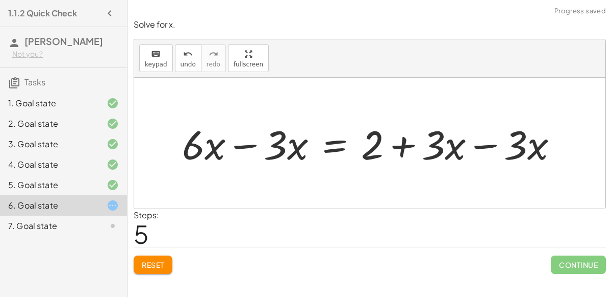
click at [262, 142] on div at bounding box center [374, 143] width 395 height 53
click at [480, 146] on div at bounding box center [415, 143] width 313 height 53
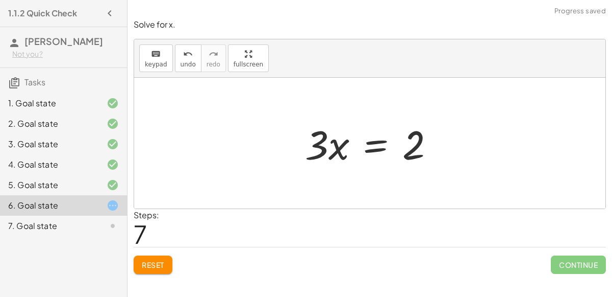
click at [376, 152] on div at bounding box center [374, 143] width 148 height 53
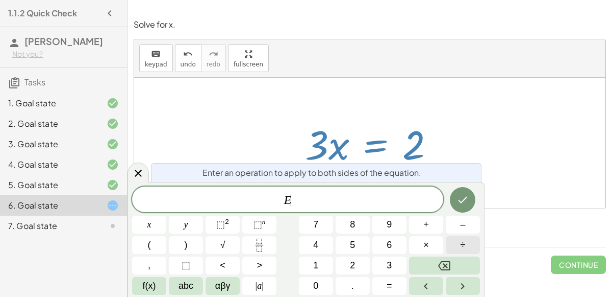
click at [459, 240] on button "÷" at bounding box center [463, 245] width 34 height 18
click at [388, 261] on span "3" at bounding box center [389, 265] width 5 height 14
click at [454, 199] on button "Done" at bounding box center [463, 200] width 26 height 26
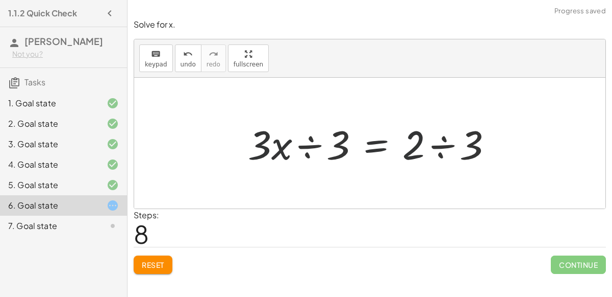
click at [287, 142] on div at bounding box center [374, 143] width 264 height 53
click at [311, 145] on div at bounding box center [374, 143] width 264 height 53
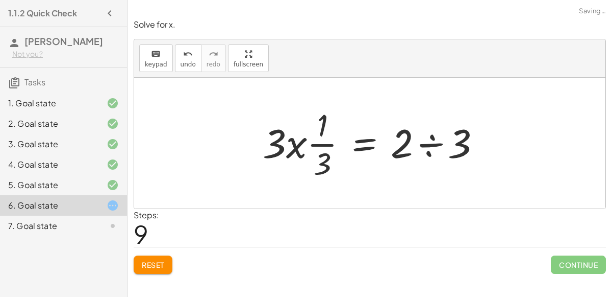
click at [432, 138] on div at bounding box center [376, 143] width 237 height 79
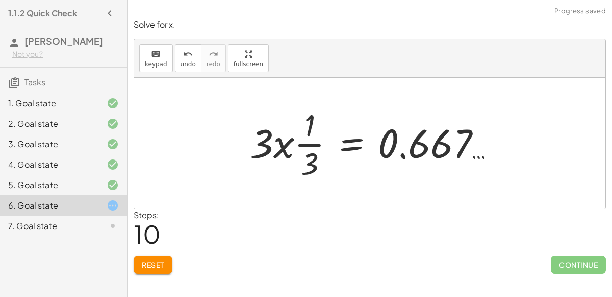
click at [321, 143] on div at bounding box center [377, 143] width 264 height 79
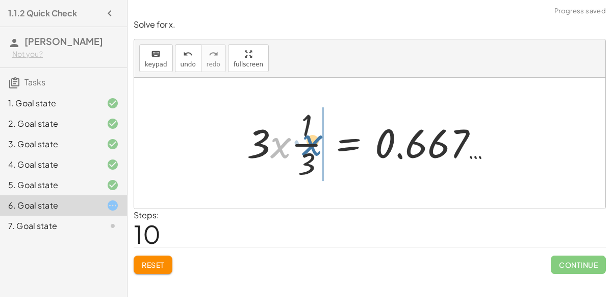
drag, startPoint x: 276, startPoint y: 144, endPoint x: 308, endPoint y: 141, distance: 32.3
click at [308, 141] on div at bounding box center [374, 143] width 264 height 79
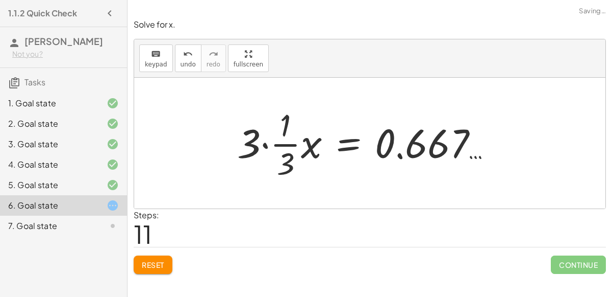
click at [278, 145] on div at bounding box center [369, 143] width 274 height 79
click at [264, 145] on div at bounding box center [369, 143] width 274 height 79
click at [285, 140] on div at bounding box center [385, 143] width 241 height 79
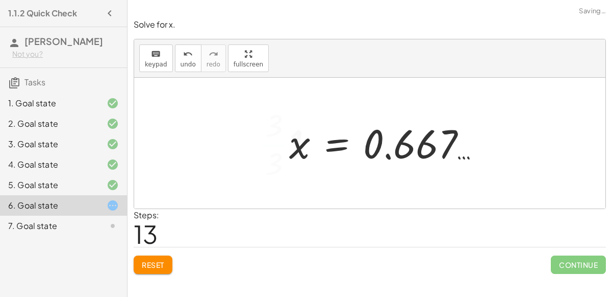
click at [423, 147] on div at bounding box center [389, 143] width 210 height 51
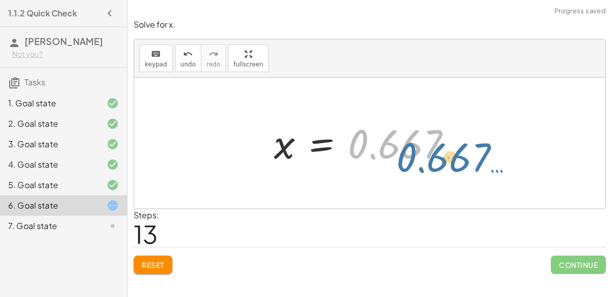
drag, startPoint x: 374, startPoint y: 152, endPoint x: 393, endPoint y: 145, distance: 20.2
click at [393, 145] on div at bounding box center [374, 143] width 210 height 51
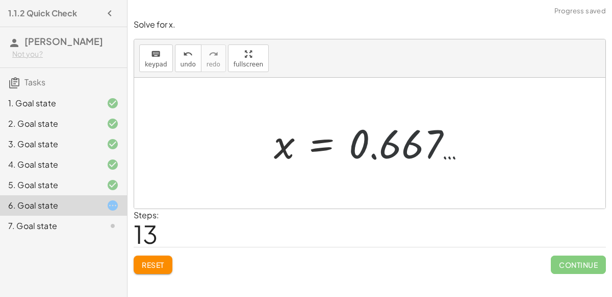
click at [441, 150] on div at bounding box center [374, 143] width 210 height 51
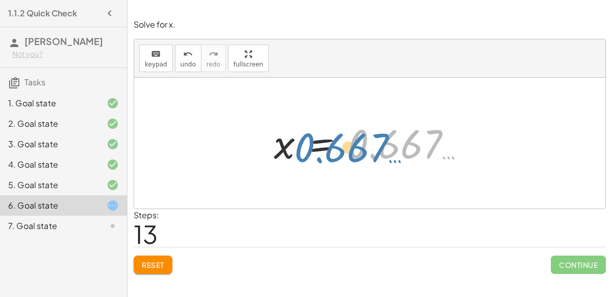
drag, startPoint x: 441, startPoint y: 150, endPoint x: 388, endPoint y: 154, distance: 53.7
click at [388, 154] on div at bounding box center [374, 143] width 210 height 51
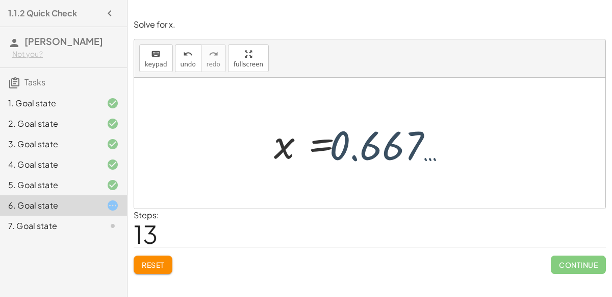
click at [371, 139] on div at bounding box center [374, 143] width 210 height 51
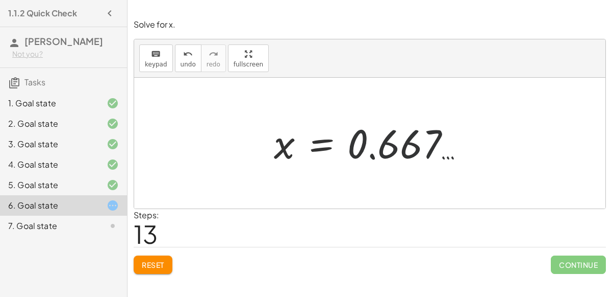
click at [371, 139] on div at bounding box center [374, 143] width 210 height 51
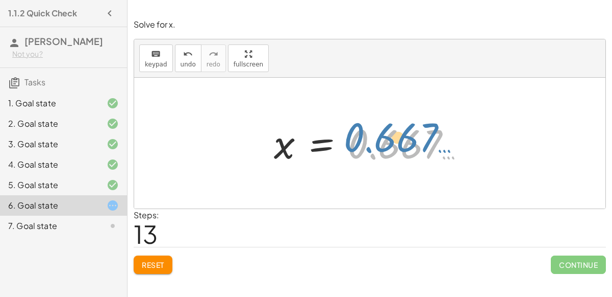
drag, startPoint x: 371, startPoint y: 139, endPoint x: 363, endPoint y: 128, distance: 14.0
click at [363, 128] on div at bounding box center [374, 143] width 210 height 51
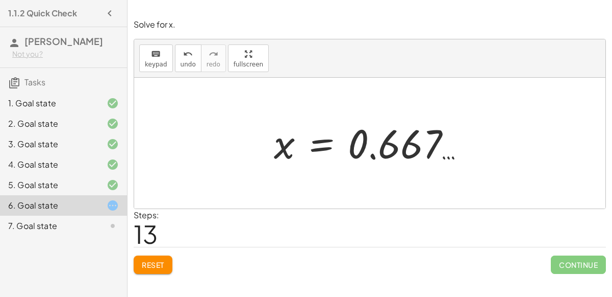
click at [378, 157] on div at bounding box center [374, 143] width 210 height 51
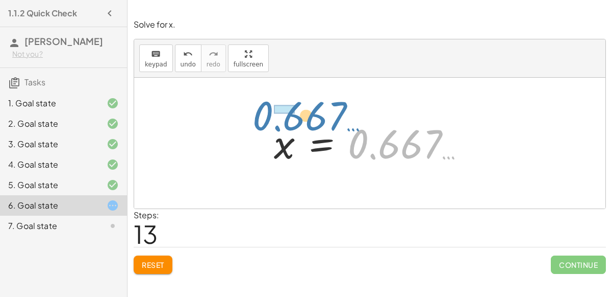
drag, startPoint x: 401, startPoint y: 150, endPoint x: 304, endPoint y: 121, distance: 101.0
click at [304, 121] on div at bounding box center [374, 143] width 210 height 51
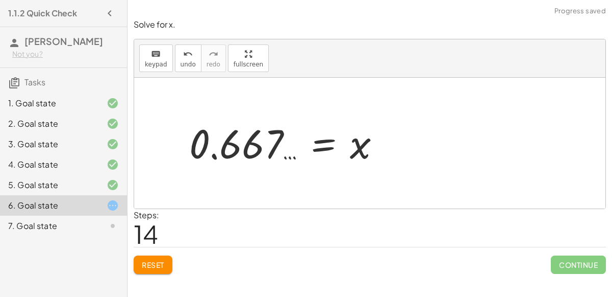
click at [365, 142] on div at bounding box center [289, 143] width 210 height 51
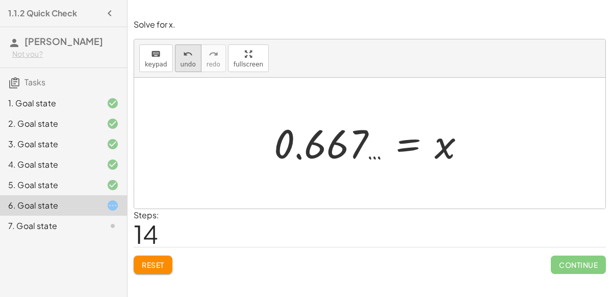
click at [177, 47] on button "undo undo" at bounding box center [188, 58] width 27 height 28
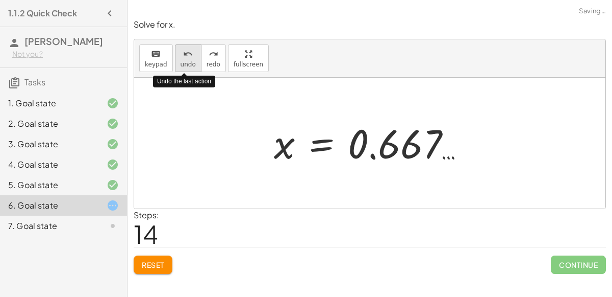
click at [177, 47] on button "undo undo" at bounding box center [188, 58] width 27 height 28
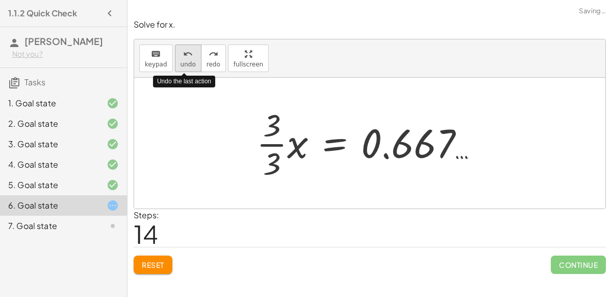
click at [177, 47] on button "undo undo" at bounding box center [188, 58] width 27 height 28
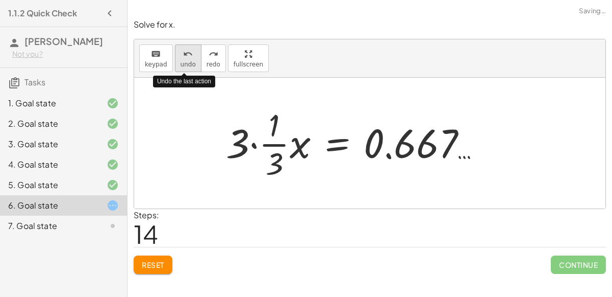
click at [177, 47] on button "undo undo" at bounding box center [188, 58] width 27 height 28
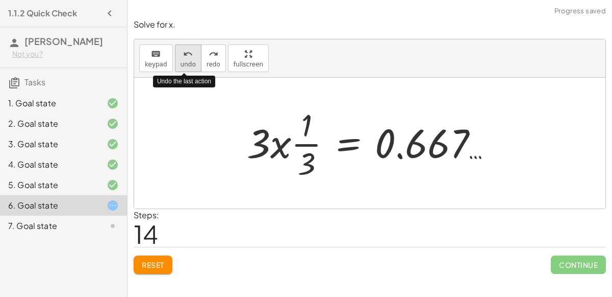
click at [177, 47] on button "undo undo" at bounding box center [188, 58] width 27 height 28
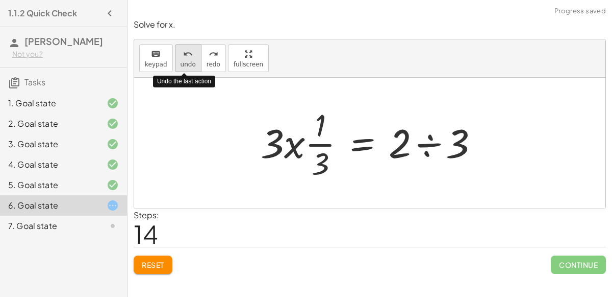
click at [181, 56] on div "undo" at bounding box center [188, 53] width 15 height 12
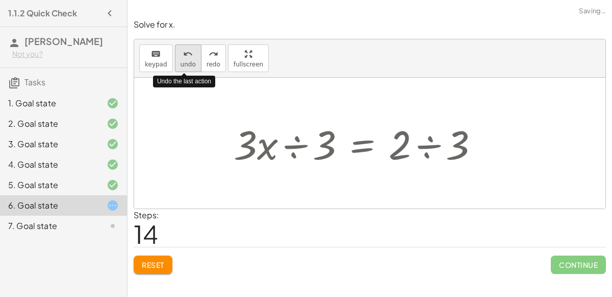
click at [181, 56] on div "undo" at bounding box center [188, 53] width 15 height 12
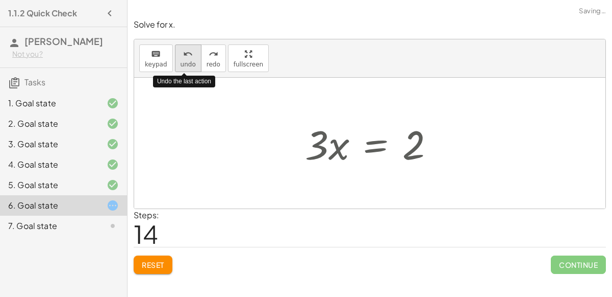
click at [181, 56] on div "undo" at bounding box center [188, 53] width 15 height 12
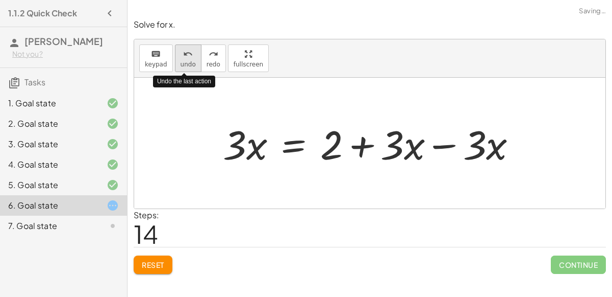
click at [181, 56] on div "undo" at bounding box center [188, 53] width 15 height 12
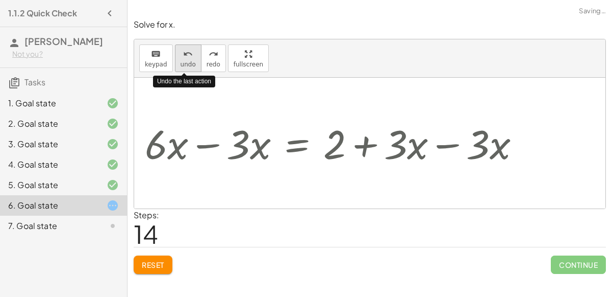
click at [181, 56] on div "undo" at bounding box center [188, 53] width 15 height 12
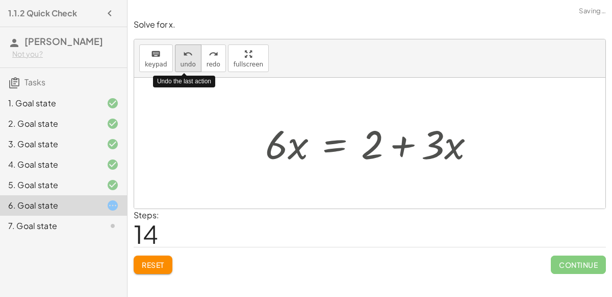
click at [181, 56] on div "undo" at bounding box center [188, 53] width 15 height 12
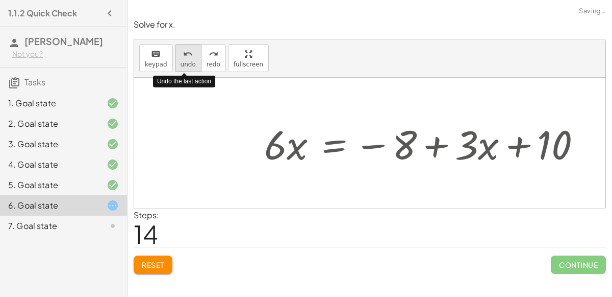
click at [181, 56] on div "undo" at bounding box center [188, 53] width 15 height 12
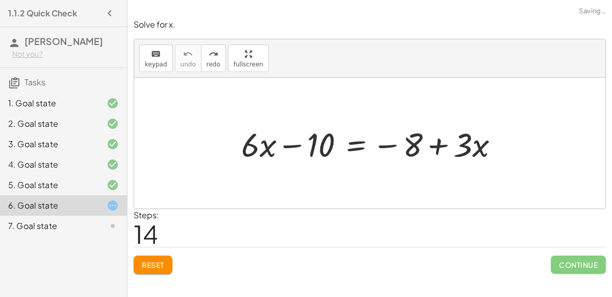
click at [109, 188] on icon at bounding box center [113, 185] width 12 height 12
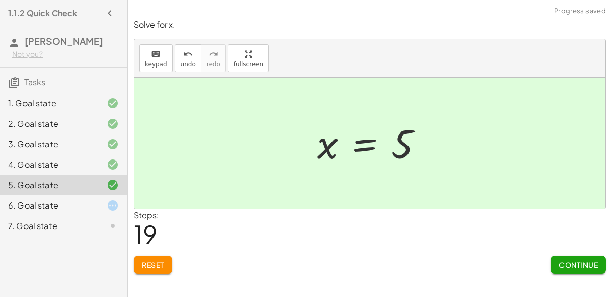
click at [110, 210] on icon at bounding box center [113, 205] width 12 height 12
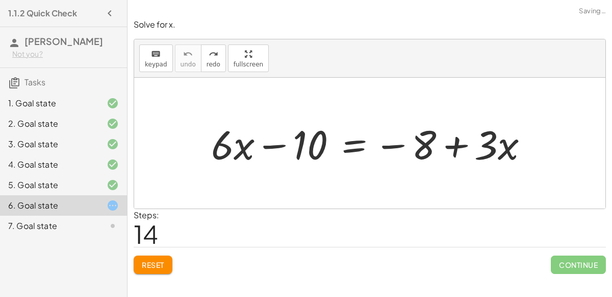
click at [287, 140] on div at bounding box center [374, 143] width 336 height 53
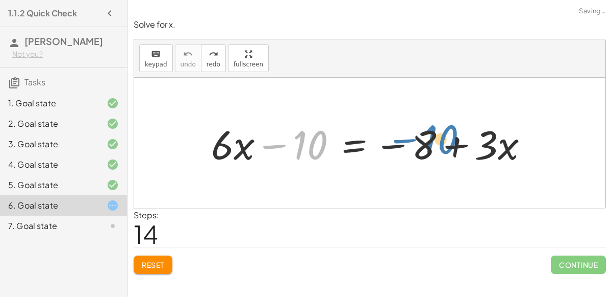
drag, startPoint x: 291, startPoint y: 142, endPoint x: 452, endPoint y: 129, distance: 160.8
click at [452, 129] on div at bounding box center [374, 143] width 336 height 53
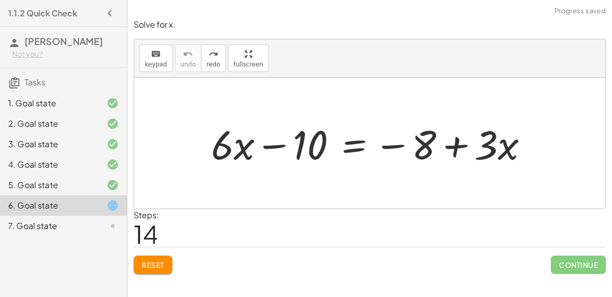
click at [356, 146] on div at bounding box center [374, 143] width 336 height 53
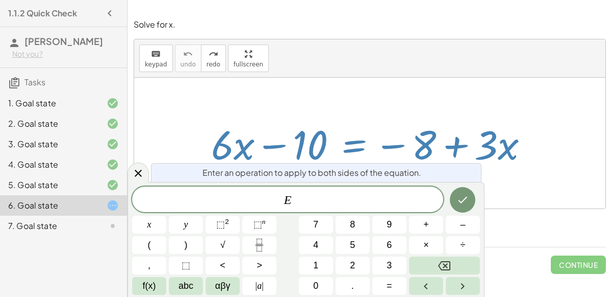
click at [306, 190] on div "E ​" at bounding box center [287, 199] width 311 height 26
click at [247, 119] on div at bounding box center [374, 143] width 336 height 53
click at [275, 143] on div at bounding box center [374, 143] width 336 height 53
click at [427, 217] on span "+" at bounding box center [427, 224] width 6 height 14
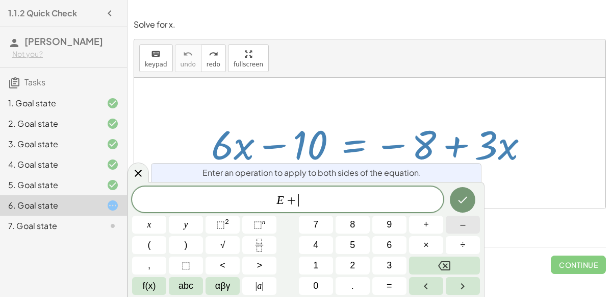
click at [459, 224] on button "–" at bounding box center [463, 224] width 34 height 18
click at [359, 224] on button "8" at bounding box center [353, 224] width 34 height 18
click at [471, 197] on button "Done" at bounding box center [463, 200] width 26 height 26
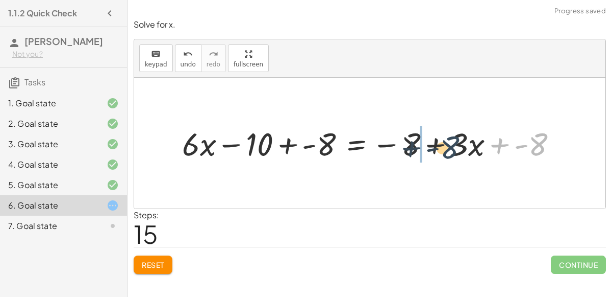
drag, startPoint x: 540, startPoint y: 142, endPoint x: 443, endPoint y: 145, distance: 97.0
click at [443, 145] on div at bounding box center [374, 143] width 394 height 42
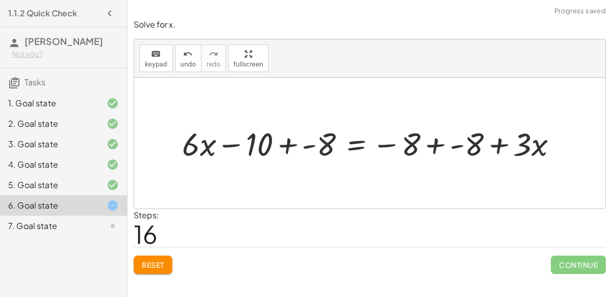
click at [448, 145] on div at bounding box center [374, 143] width 394 height 42
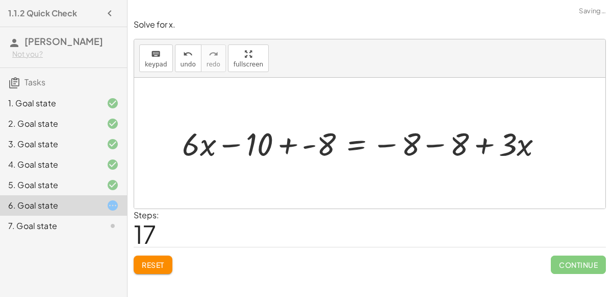
click at [438, 146] on div at bounding box center [366, 143] width 379 height 42
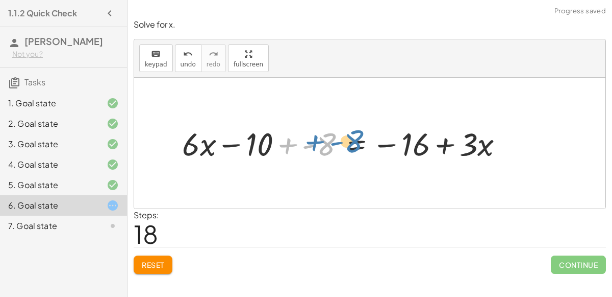
drag, startPoint x: 314, startPoint y: 144, endPoint x: 332, endPoint y: 142, distance: 17.5
click at [332, 142] on div at bounding box center [347, 143] width 340 height 42
click at [359, 144] on div at bounding box center [347, 143] width 340 height 42
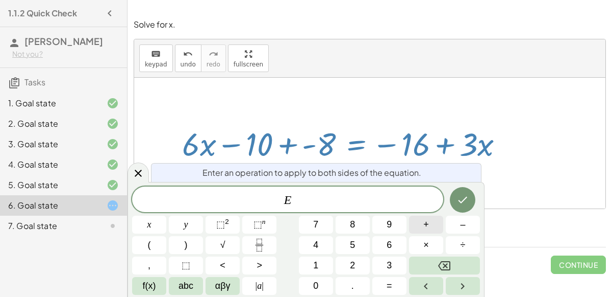
click at [422, 227] on button "+" at bounding box center [426, 224] width 34 height 18
click at [364, 223] on button "8" at bounding box center [353, 224] width 34 height 18
click at [460, 196] on icon "Done" at bounding box center [463, 199] width 12 height 12
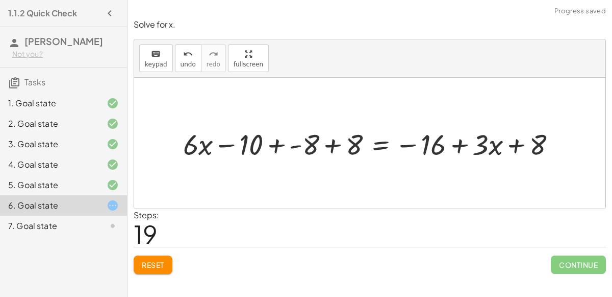
click at [314, 145] on div at bounding box center [373, 143] width 391 height 38
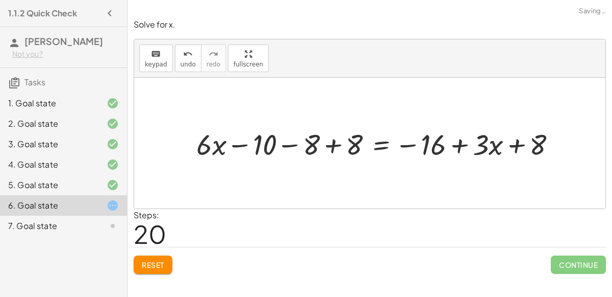
click at [328, 145] on div at bounding box center [380, 143] width 378 height 38
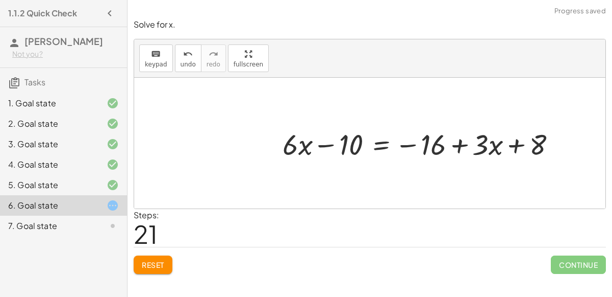
click at [450, 144] on div at bounding box center [424, 143] width 292 height 38
drag, startPoint x: 534, startPoint y: 141, endPoint x: 454, endPoint y: 143, distance: 79.6
click at [454, 143] on div at bounding box center [424, 143] width 292 height 38
click at [458, 142] on div at bounding box center [424, 143] width 292 height 38
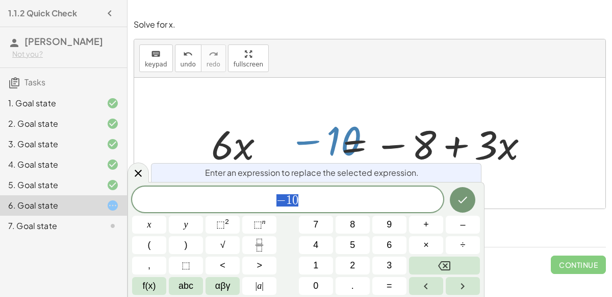
drag, startPoint x: 294, startPoint y: 149, endPoint x: 324, endPoint y: 139, distance: 31.0
click at [324, 139] on div at bounding box center [374, 143] width 336 height 53
click at [354, 146] on div at bounding box center [374, 143] width 336 height 53
click at [313, 204] on span "− 1 0" at bounding box center [287, 200] width 311 height 14
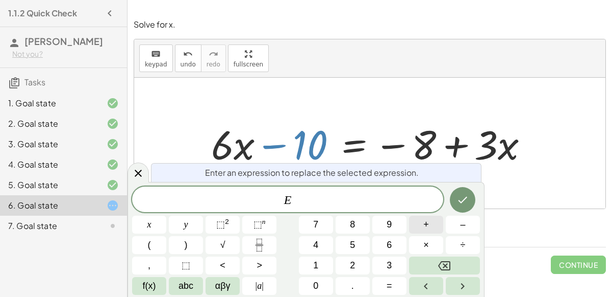
click at [430, 221] on button "+" at bounding box center [426, 224] width 34 height 18
click at [325, 263] on button "1" at bounding box center [316, 265] width 34 height 18
click at [321, 284] on button "0" at bounding box center [316, 286] width 34 height 18
click at [462, 190] on button "Done" at bounding box center [463, 200] width 26 height 26
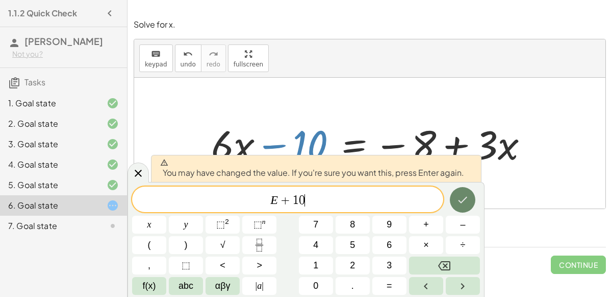
click at [456, 194] on button "Done" at bounding box center [463, 200] width 26 height 26
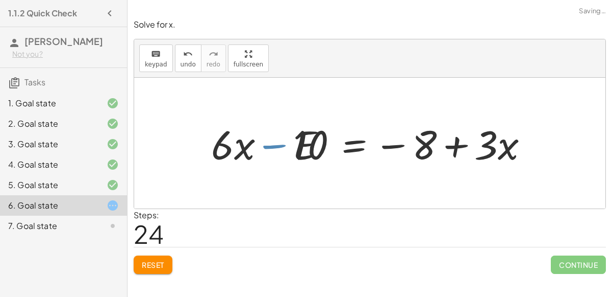
click at [456, 194] on div at bounding box center [370, 143] width 472 height 131
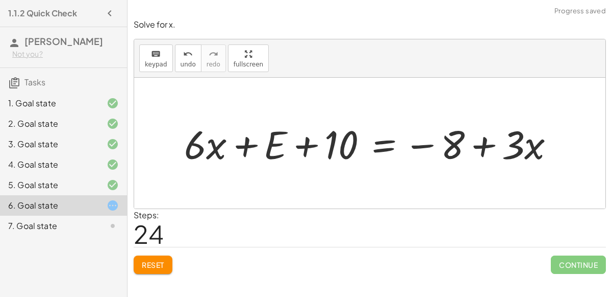
click at [280, 148] on div at bounding box center [373, 143] width 389 height 52
click at [302, 143] on div at bounding box center [374, 143] width 389 height 52
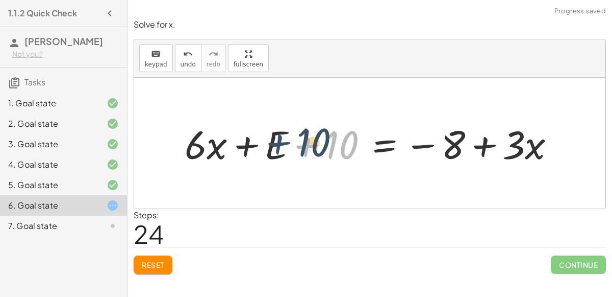
click at [312, 149] on div at bounding box center [374, 143] width 389 height 52
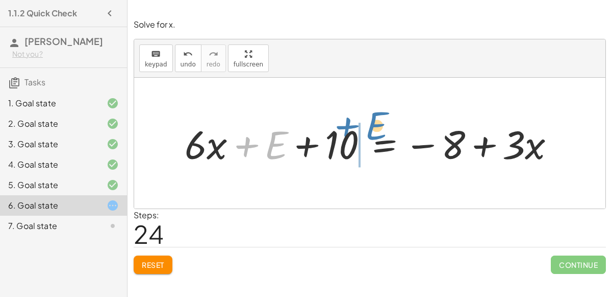
drag, startPoint x: 275, startPoint y: 143, endPoint x: 375, endPoint y: 125, distance: 101.7
click at [375, 125] on div at bounding box center [374, 143] width 389 height 52
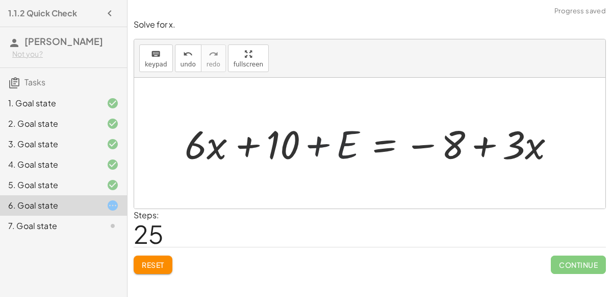
click at [321, 144] on div at bounding box center [374, 143] width 389 height 52
click at [155, 263] on span "Reset" at bounding box center [153, 264] width 22 height 9
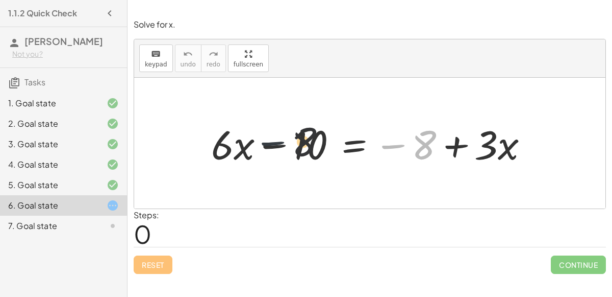
drag, startPoint x: 398, startPoint y: 148, endPoint x: 257, endPoint y: 143, distance: 140.9
click at [257, 143] on div at bounding box center [374, 143] width 336 height 53
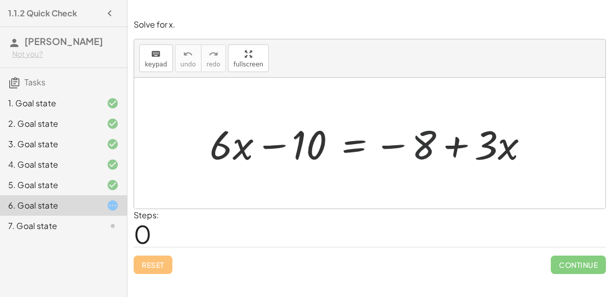
click at [257, 143] on div at bounding box center [374, 143] width 336 height 53
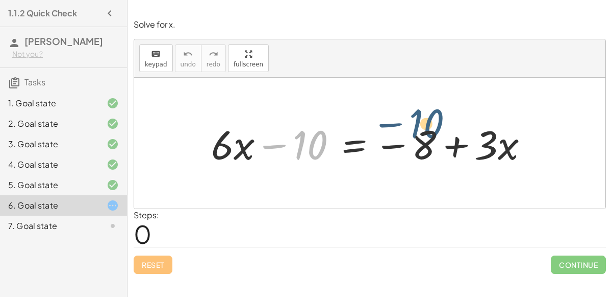
drag, startPoint x: 311, startPoint y: 145, endPoint x: 321, endPoint y: 88, distance: 57.6
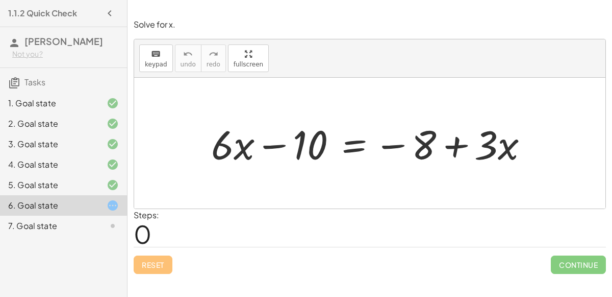
drag, startPoint x: 407, startPoint y: 170, endPoint x: 297, endPoint y: 138, distance: 114.3
click at [297, 138] on div "+ · 6 · x − 10 = − 8 + · 3 · x" at bounding box center [370, 143] width 349 height 58
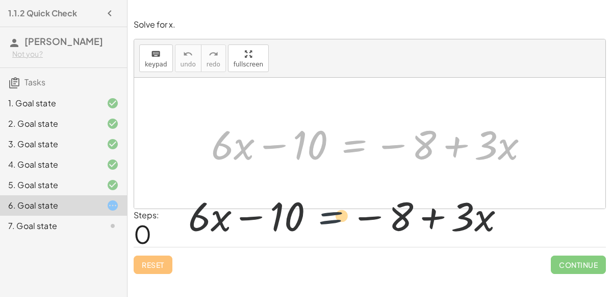
drag, startPoint x: 338, startPoint y: 133, endPoint x: 303, endPoint y: 207, distance: 81.3
click at [303, 207] on div "+ · 6 · x − 10 = − 8 + · 3 · x + · 6 · x − 10 = − 8 + · 3 · x" at bounding box center [370, 143] width 472 height 131
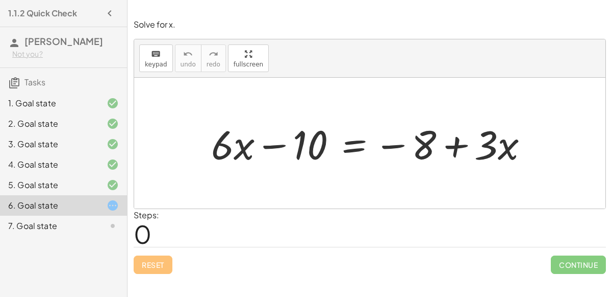
click at [340, 146] on div at bounding box center [374, 143] width 336 height 53
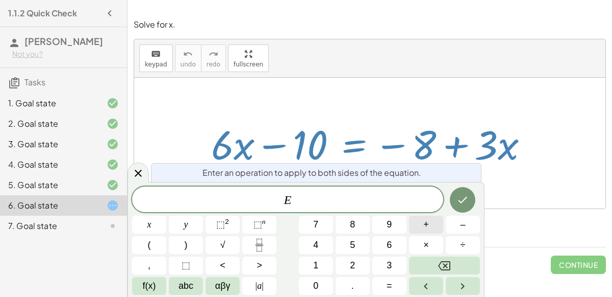
click at [425, 225] on span "+" at bounding box center [427, 224] width 6 height 14
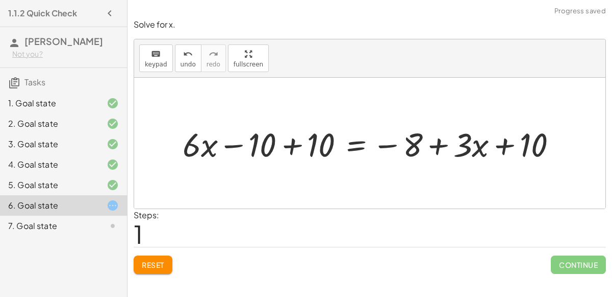
click at [287, 144] on div at bounding box center [374, 142] width 393 height 43
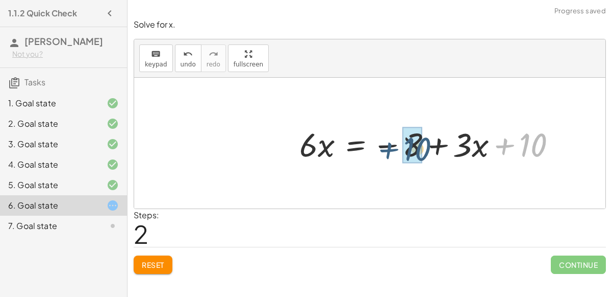
drag, startPoint x: 514, startPoint y: 143, endPoint x: 394, endPoint y: 147, distance: 120.0
click at [394, 147] on div at bounding box center [432, 142] width 276 height 43
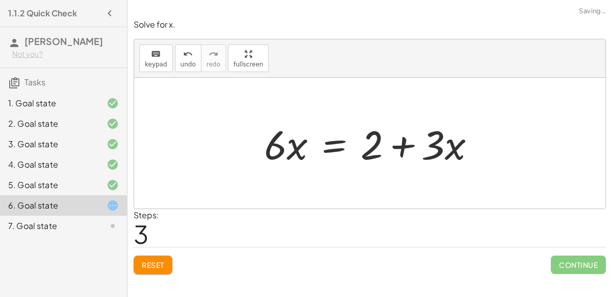
click at [331, 146] on div at bounding box center [374, 143] width 230 height 53
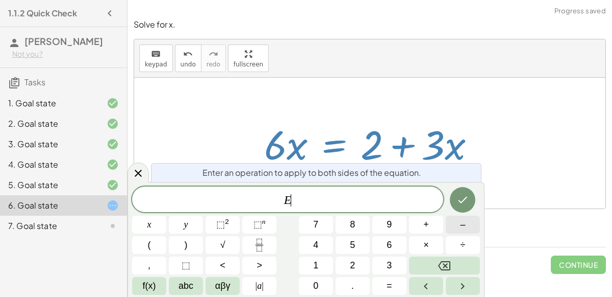
click at [456, 223] on button "–" at bounding box center [463, 224] width 34 height 18
click at [388, 259] on span "3" at bounding box center [389, 265] width 5 height 14
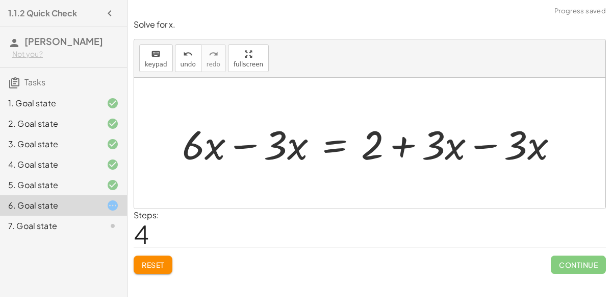
click at [254, 142] on div at bounding box center [374, 143] width 395 height 53
click at [447, 141] on div at bounding box center [415, 143] width 313 height 53
click at [481, 145] on div at bounding box center [415, 143] width 313 height 53
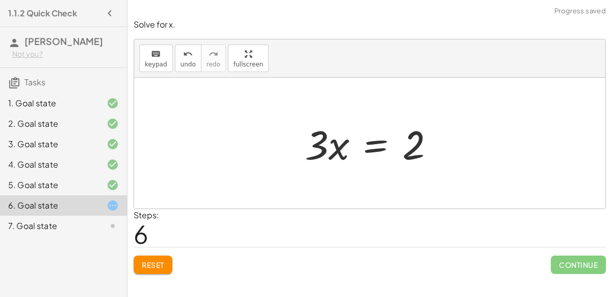
click at [380, 146] on div at bounding box center [374, 143] width 148 height 53
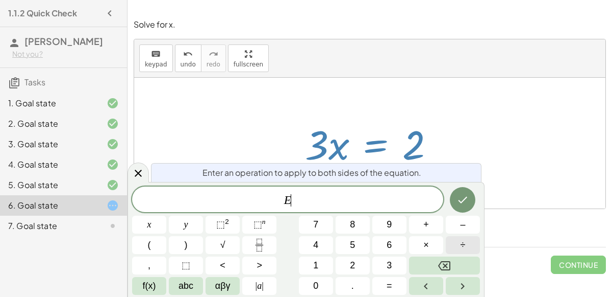
click at [456, 242] on button "÷" at bounding box center [463, 245] width 34 height 18
click at [276, 236] on div at bounding box center [259, 245] width 34 height 18
click at [272, 238] on button "Fraction" at bounding box center [259, 245] width 34 height 18
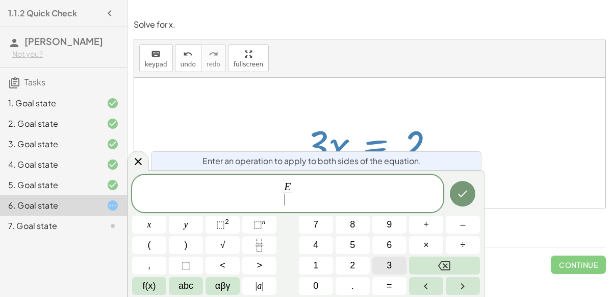
click at [390, 263] on span "3" at bounding box center [389, 265] width 5 height 14
click at [464, 192] on icon "Done" at bounding box center [463, 193] width 12 height 12
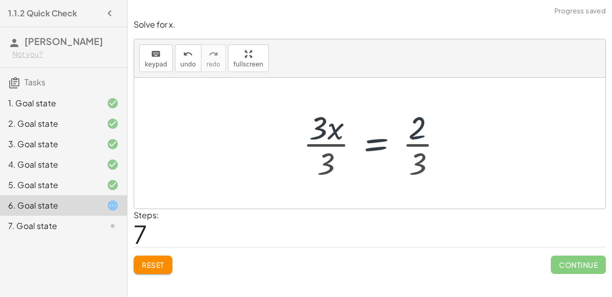
click at [329, 144] on div at bounding box center [377, 143] width 158 height 79
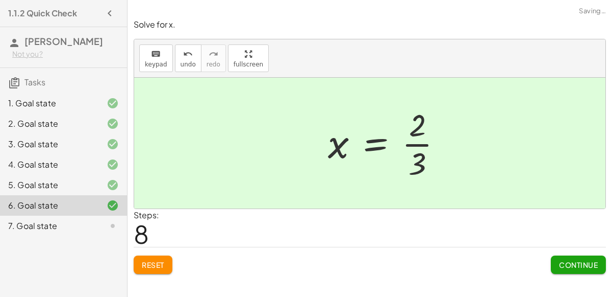
click at [414, 142] on div at bounding box center [389, 143] width 133 height 79
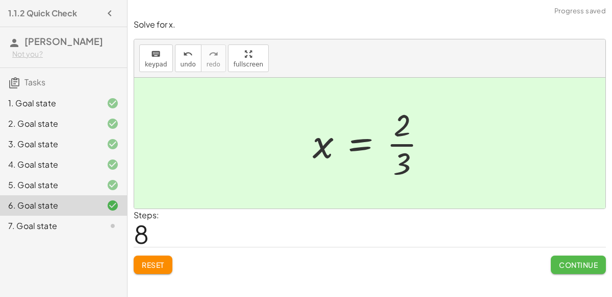
click at [601, 266] on button "Continue" at bounding box center [578, 264] width 55 height 18
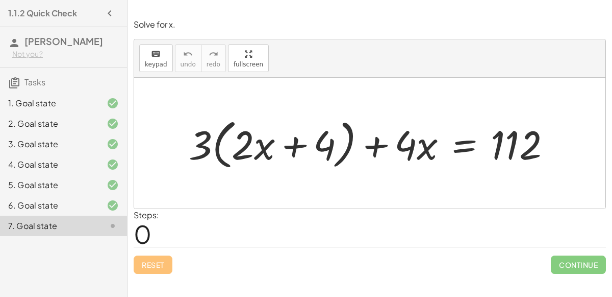
click at [299, 143] on div at bounding box center [374, 143] width 381 height 59
click at [369, 144] on div at bounding box center [374, 143] width 381 height 59
click at [506, 141] on div at bounding box center [374, 143] width 381 height 59
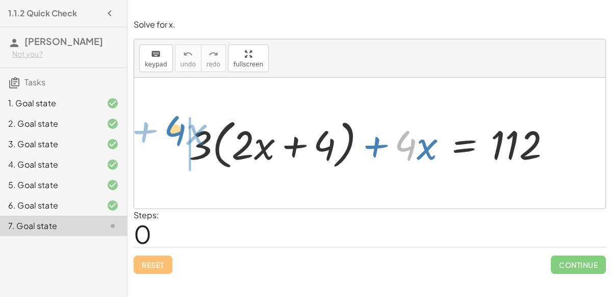
drag, startPoint x: 410, startPoint y: 149, endPoint x: 182, endPoint y: 134, distance: 229.1
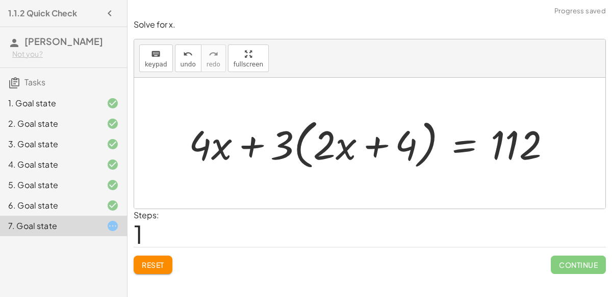
click at [245, 150] on div at bounding box center [374, 143] width 381 height 59
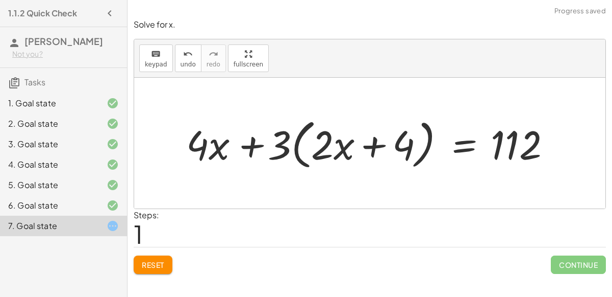
click at [280, 143] on div at bounding box center [374, 143] width 381 height 59
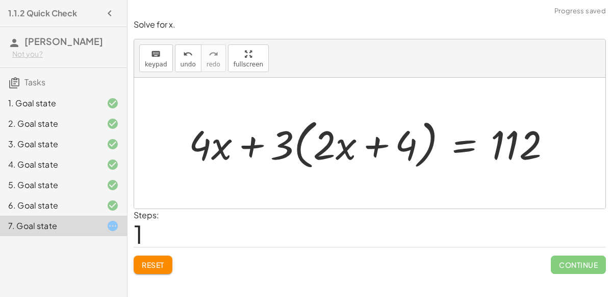
click at [341, 141] on div at bounding box center [374, 143] width 381 height 59
click at [288, 141] on div at bounding box center [374, 143] width 381 height 59
click at [297, 142] on div at bounding box center [374, 143] width 381 height 59
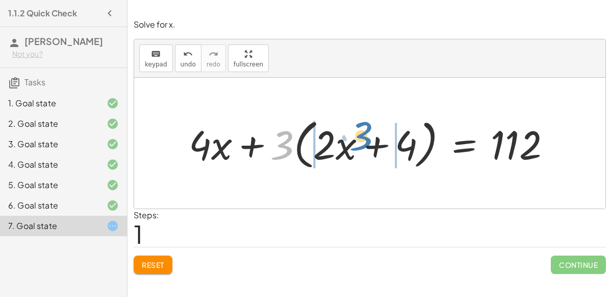
drag, startPoint x: 293, startPoint y: 142, endPoint x: 369, endPoint y: 132, distance: 76.2
click at [369, 132] on div at bounding box center [374, 143] width 381 height 59
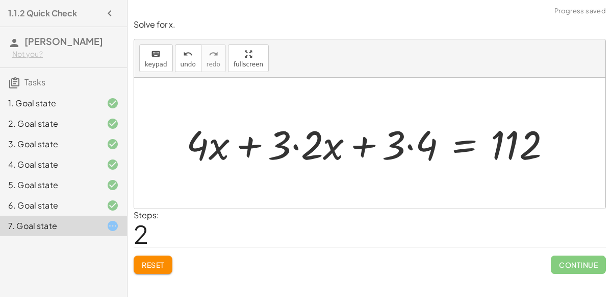
click at [359, 142] on div at bounding box center [372, 143] width 383 height 53
click at [306, 138] on div at bounding box center [372, 143] width 383 height 53
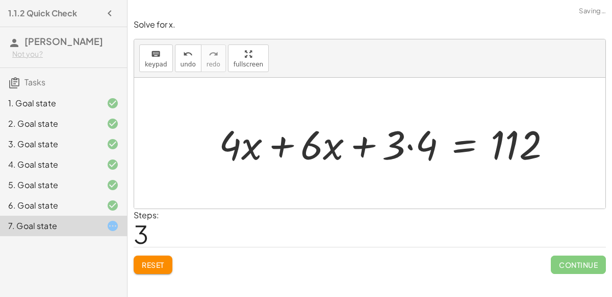
click at [405, 148] on div at bounding box center [389, 143] width 351 height 53
click at [408, 143] on div at bounding box center [389, 143] width 351 height 53
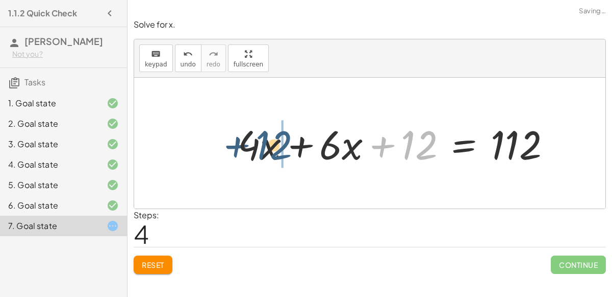
drag, startPoint x: 430, startPoint y: 145, endPoint x: 285, endPoint y: 145, distance: 144.4
click at [285, 145] on div at bounding box center [399, 143] width 332 height 53
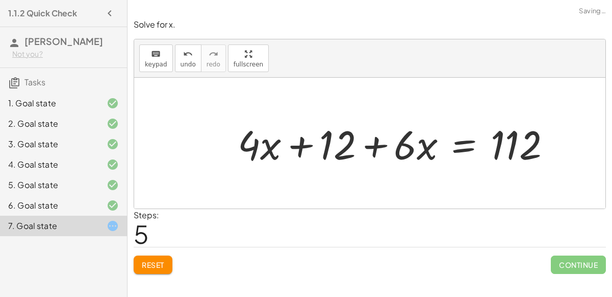
click at [370, 146] on div at bounding box center [399, 143] width 332 height 53
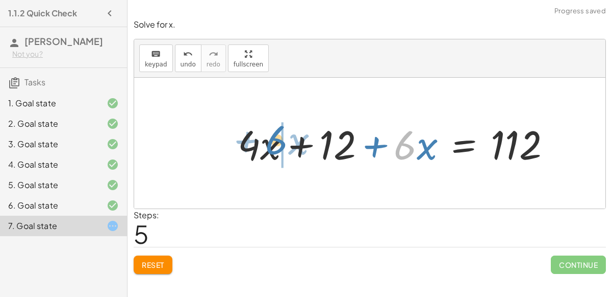
drag, startPoint x: 406, startPoint y: 145, endPoint x: 278, endPoint y: 140, distance: 128.7
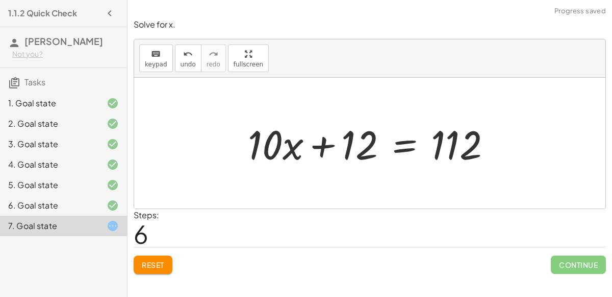
click at [322, 143] on div at bounding box center [374, 143] width 262 height 53
click at [415, 150] on div at bounding box center [374, 143] width 262 height 53
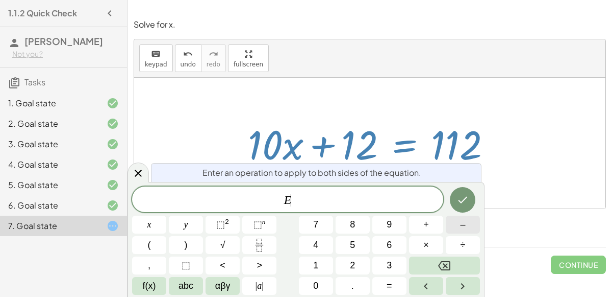
click at [451, 228] on button "–" at bounding box center [463, 224] width 34 height 18
click at [322, 260] on button "1" at bounding box center [316, 265] width 34 height 18
click at [356, 258] on button "2" at bounding box center [353, 265] width 34 height 18
click at [455, 197] on button "Done" at bounding box center [463, 200] width 26 height 26
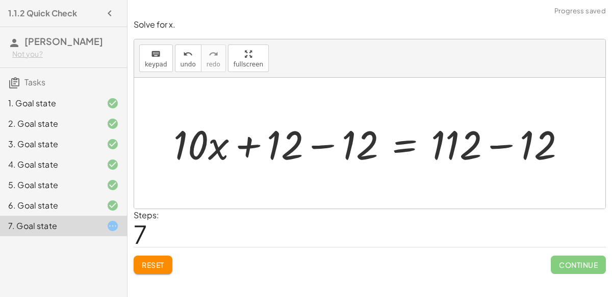
click at [322, 150] on div at bounding box center [373, 143] width 411 height 53
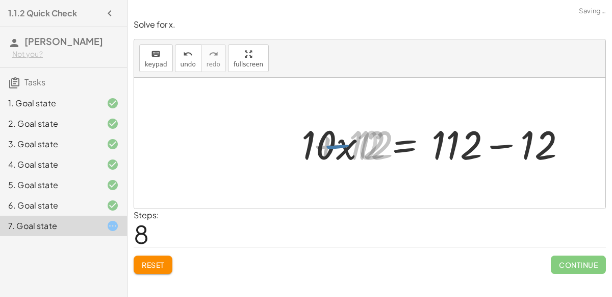
click at [481, 136] on div at bounding box center [449, 143] width 262 height 53
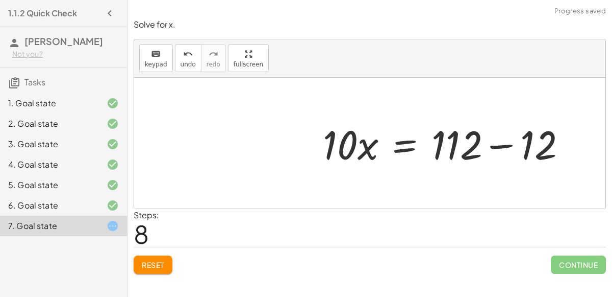
click at [504, 140] on div at bounding box center [449, 143] width 262 height 53
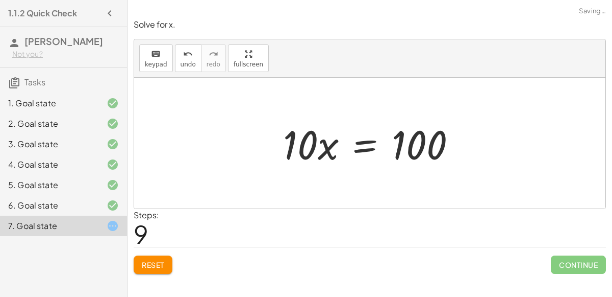
click at [366, 143] on div at bounding box center [373, 143] width 191 height 53
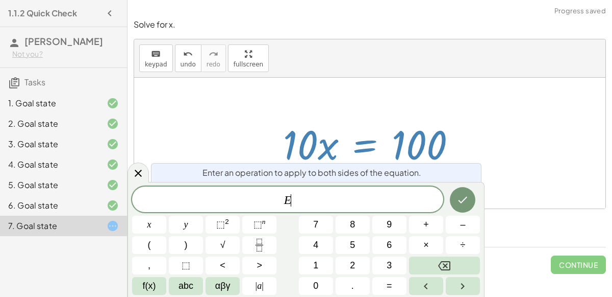
click at [450, 255] on div "E ​ x y ⬚ 2 ⬚ n 7 8 9 + – ( ) √ 4 5 6 × ÷ , ⬚ < > 1 2 3 f(x) abc αβγ | a | 0 . =" at bounding box center [306, 240] width 348 height 108
click at [457, 242] on button "÷" at bounding box center [463, 245] width 34 height 18
click at [326, 261] on button "1" at bounding box center [316, 265] width 34 height 18
click at [321, 283] on button "0" at bounding box center [316, 286] width 34 height 18
click at [166, 215] on div at bounding box center [149, 224] width 34 height 18
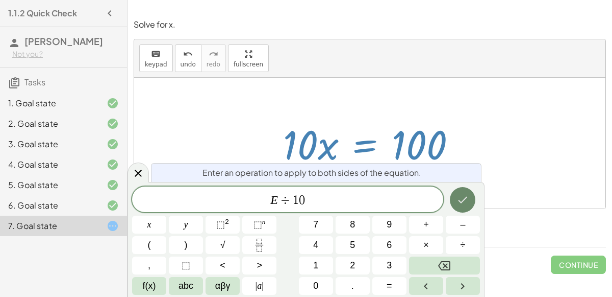
click at [455, 197] on button "Done" at bounding box center [463, 200] width 26 height 26
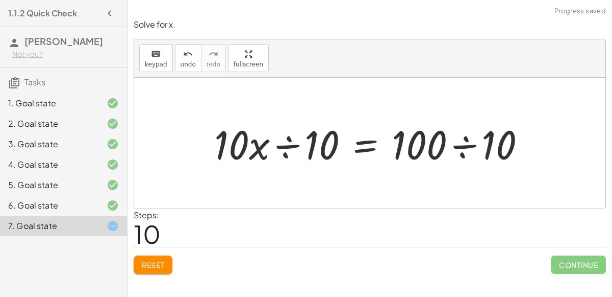
click at [328, 142] on div at bounding box center [374, 143] width 330 height 53
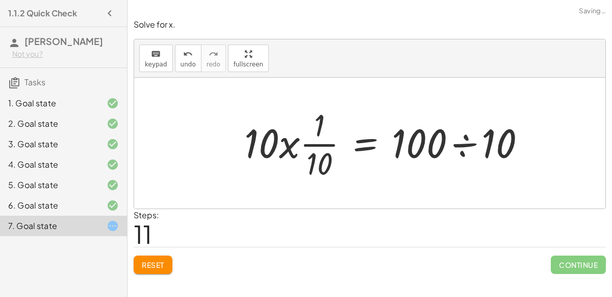
click at [323, 146] on div at bounding box center [389, 143] width 300 height 79
click at [187, 56] on icon "undo" at bounding box center [188, 54] width 10 height 12
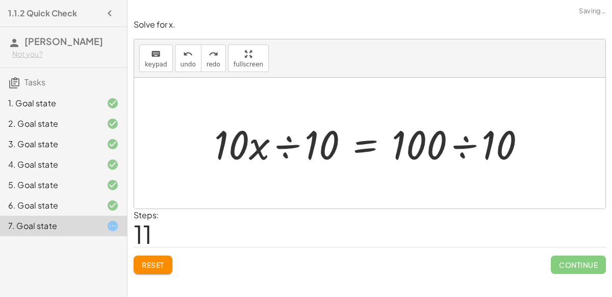
click at [281, 142] on div at bounding box center [374, 143] width 330 height 53
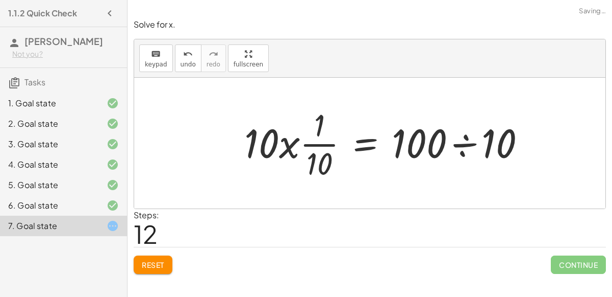
click at [458, 145] on div at bounding box center [389, 143] width 300 height 79
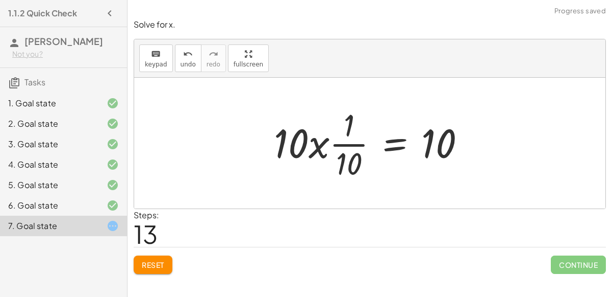
click at [342, 143] on div at bounding box center [374, 143] width 210 height 79
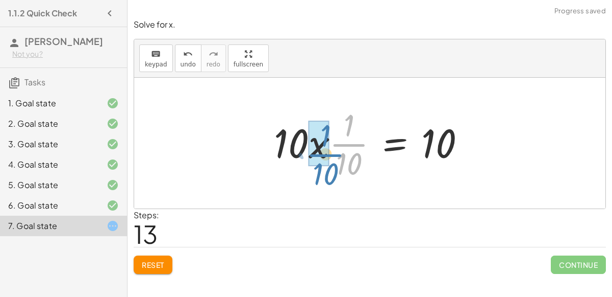
drag, startPoint x: 342, startPoint y: 145, endPoint x: 319, endPoint y: 155, distance: 25.6
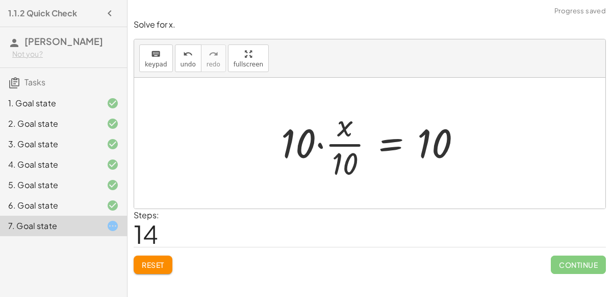
click at [350, 141] on div at bounding box center [375, 143] width 199 height 79
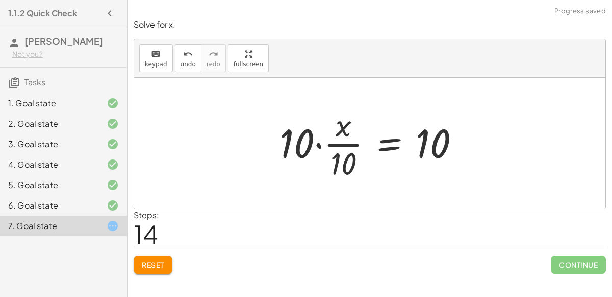
click at [322, 142] on div at bounding box center [374, 143] width 199 height 79
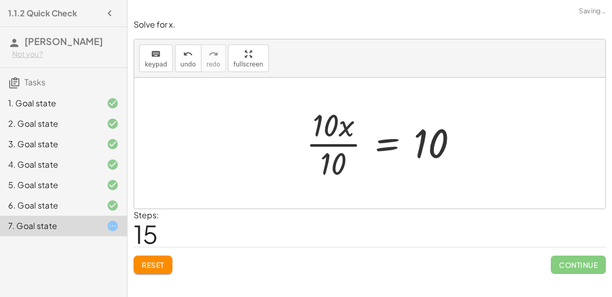
click at [336, 141] on div at bounding box center [386, 143] width 170 height 79
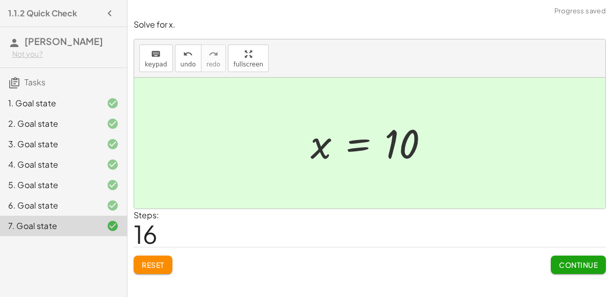
click at [572, 260] on span "Continue" at bounding box center [578, 264] width 39 height 9
